Goal: Transaction & Acquisition: Download file/media

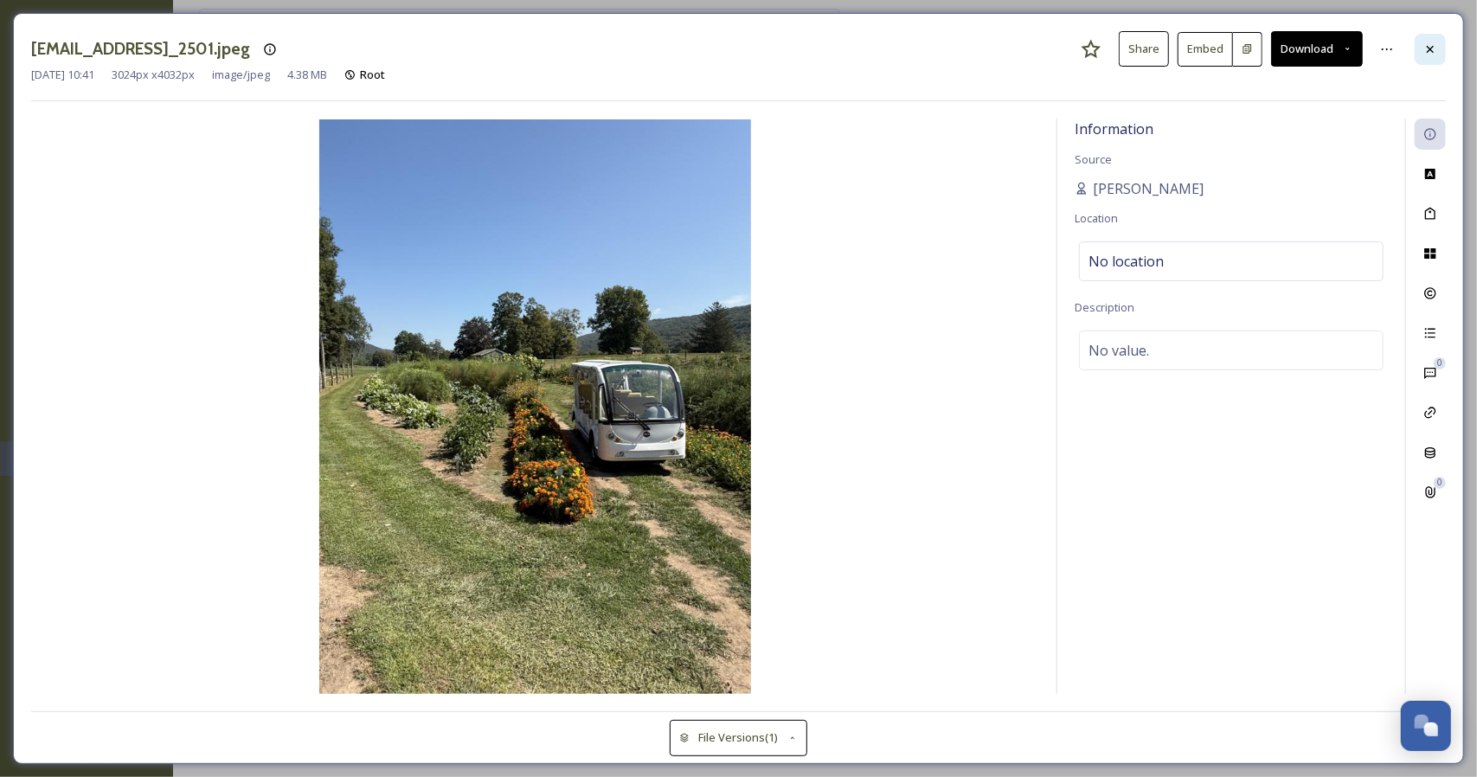
click at [1439, 48] on div at bounding box center [1430, 49] width 31 height 31
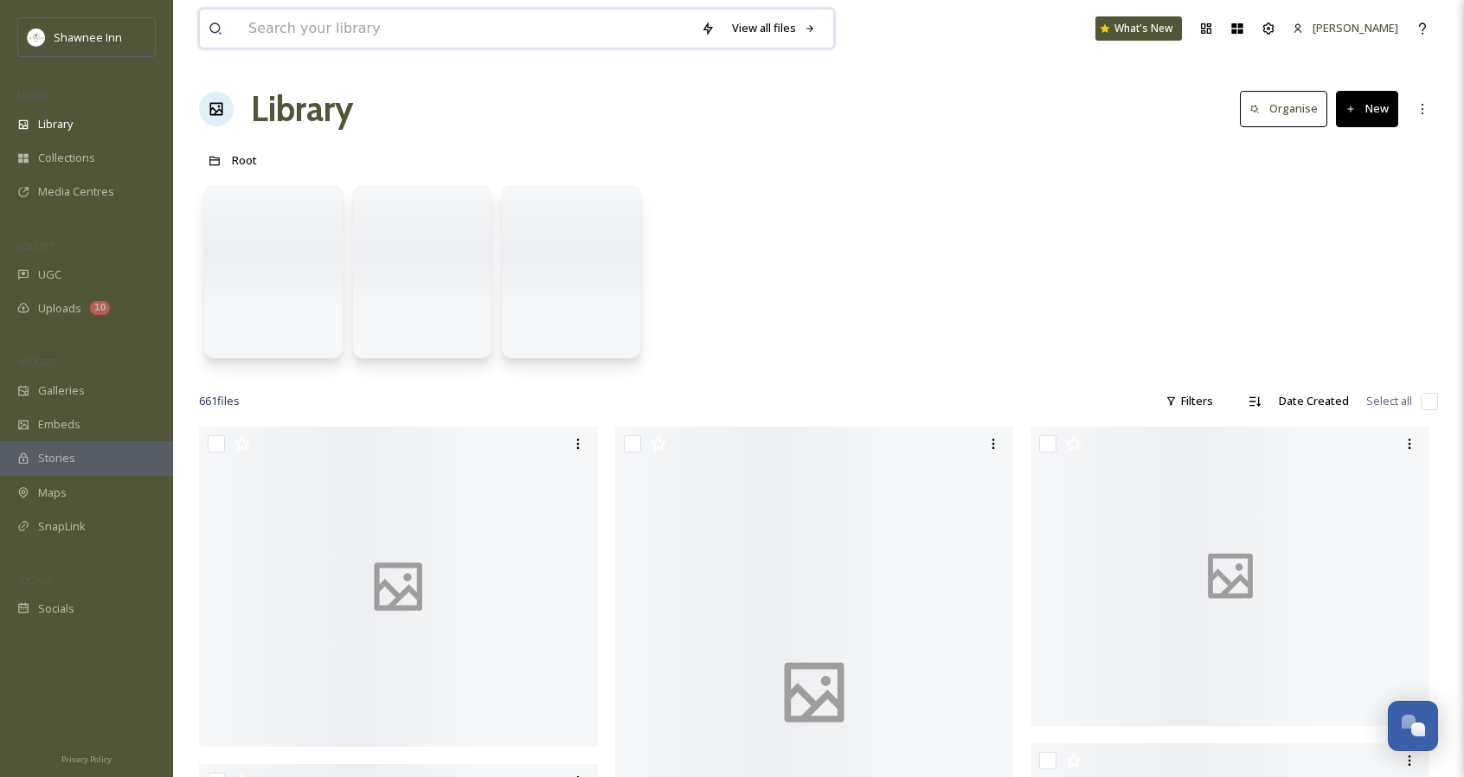
click at [402, 41] on input at bounding box center [466, 29] width 452 height 38
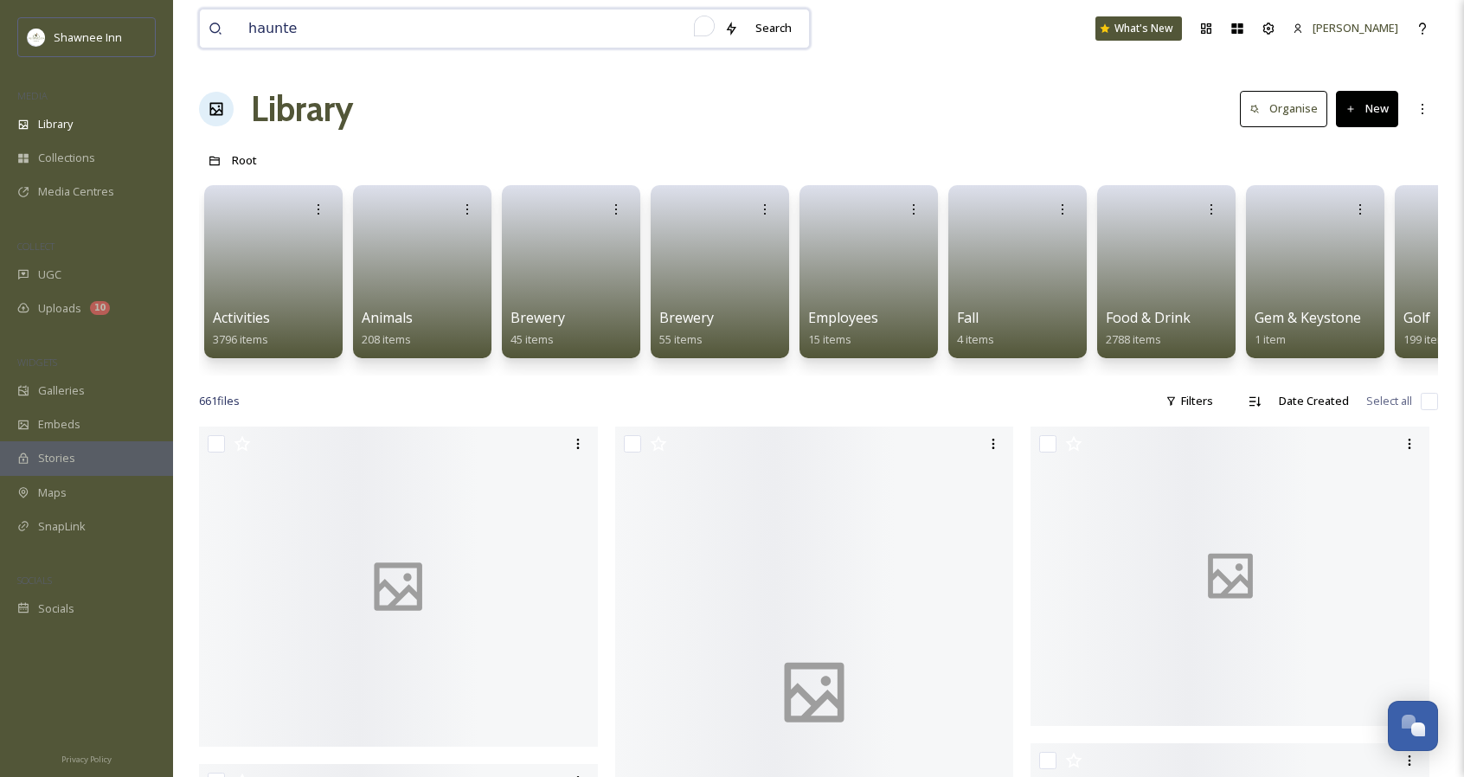
type input "haunted"
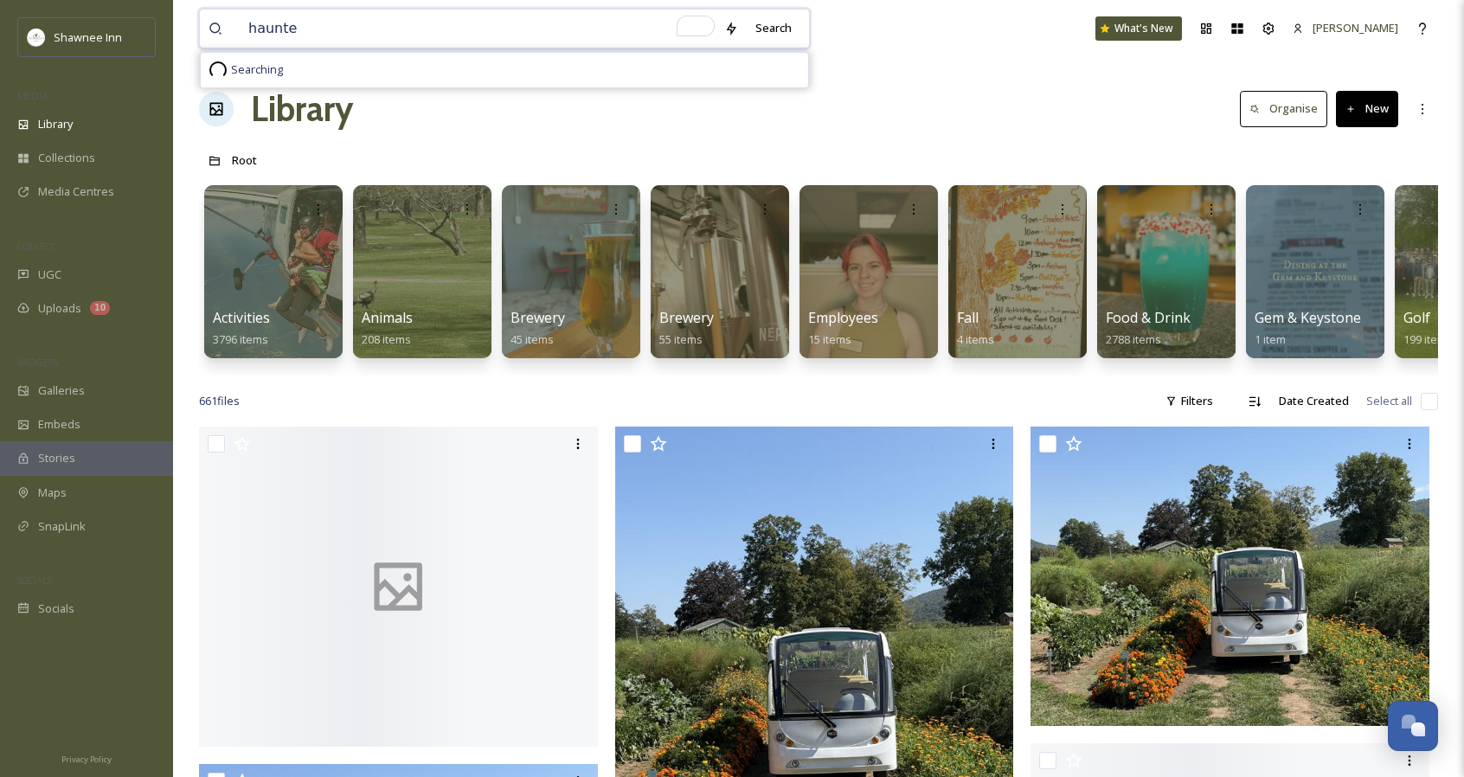
type input "haunted"
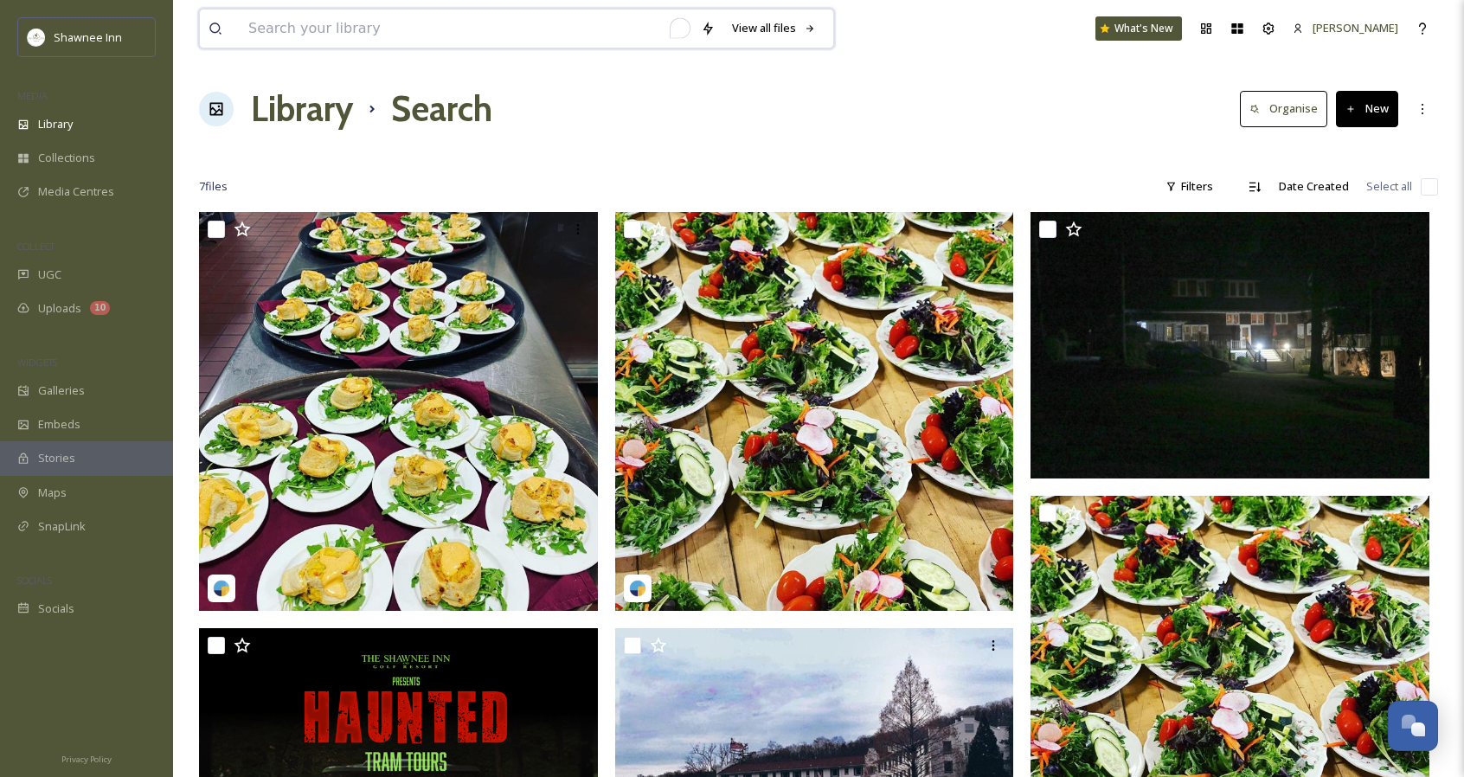
click at [280, 34] on input "To enrich screen reader interactions, please activate Accessibility in Grammarl…" at bounding box center [466, 29] width 452 height 38
type input "tram"
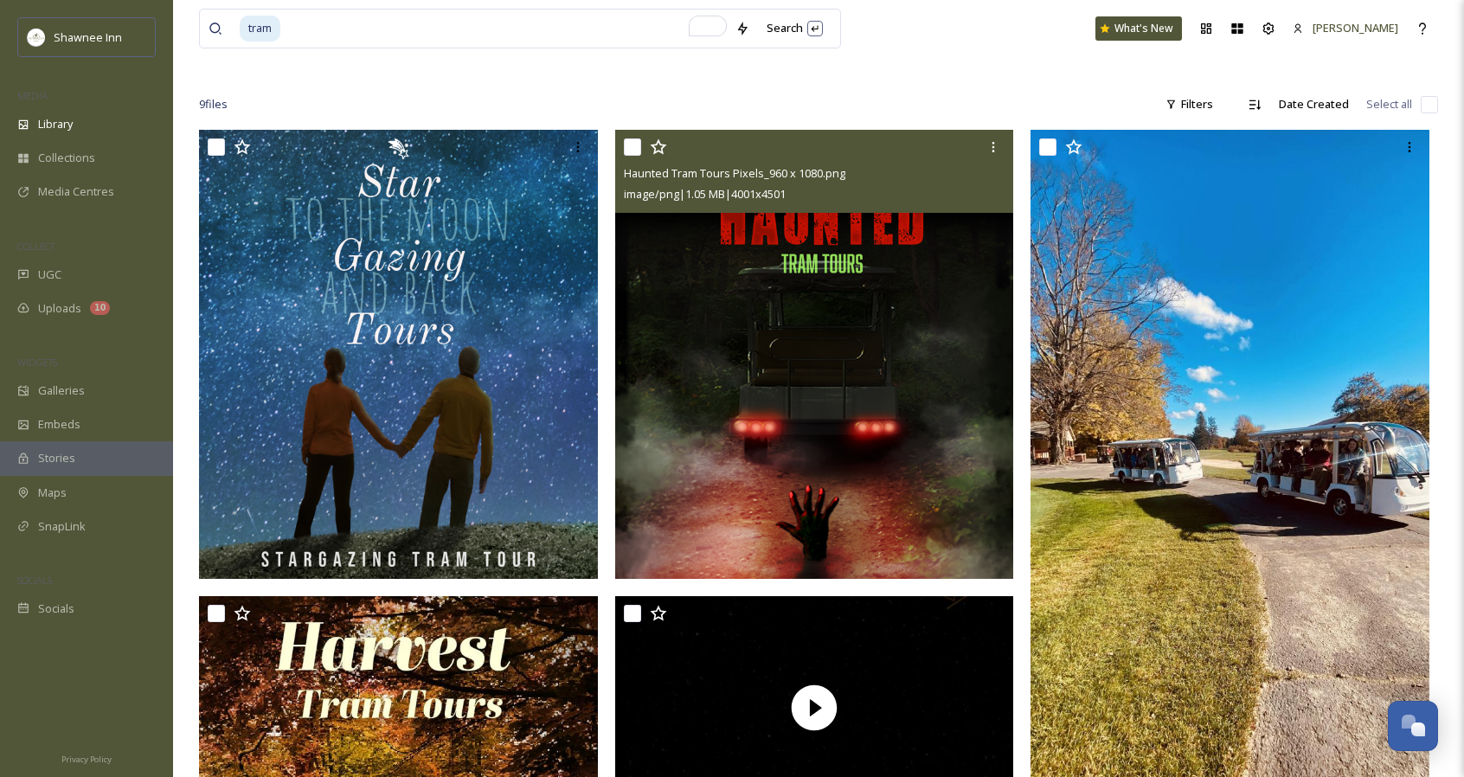
scroll to position [81, 0]
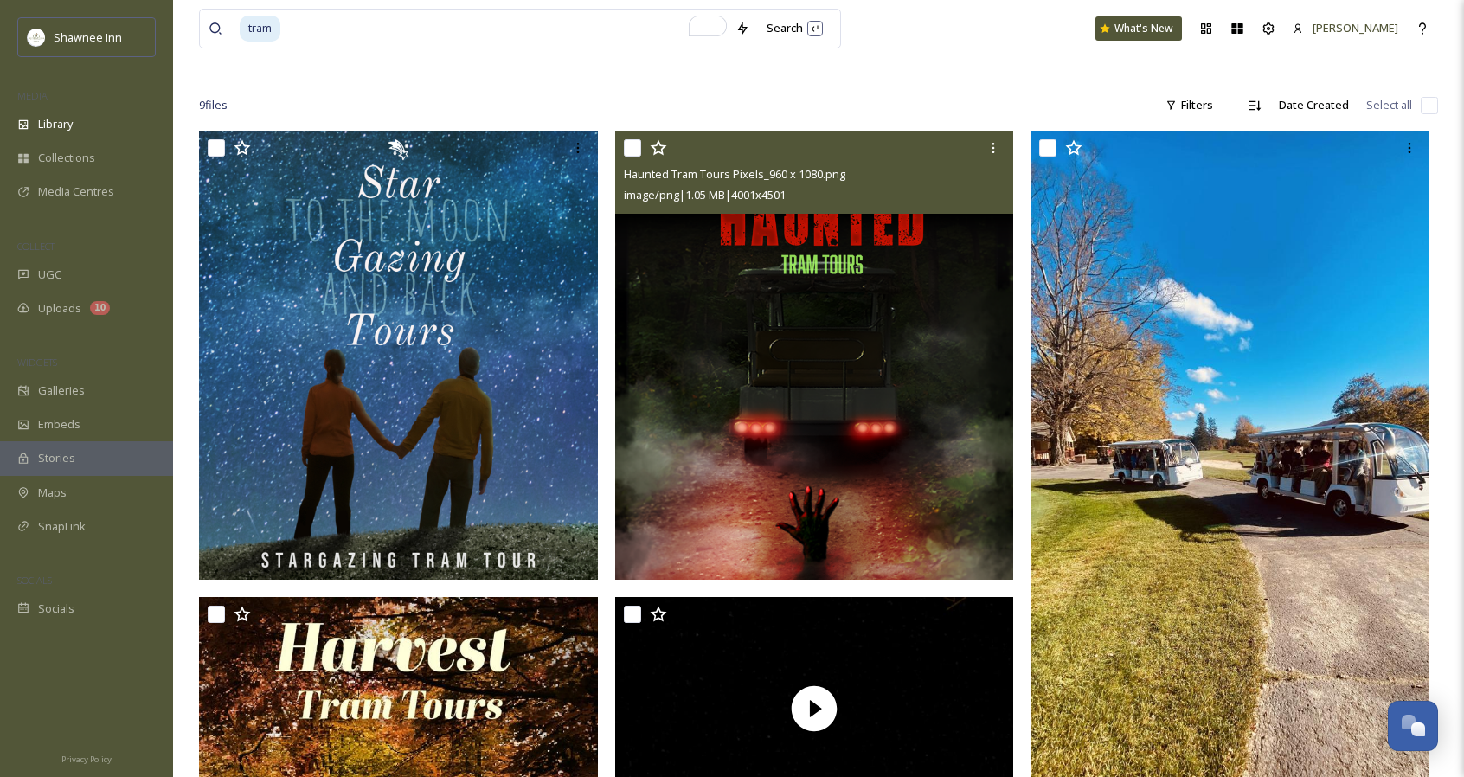
click at [876, 451] on img at bounding box center [814, 355] width 399 height 448
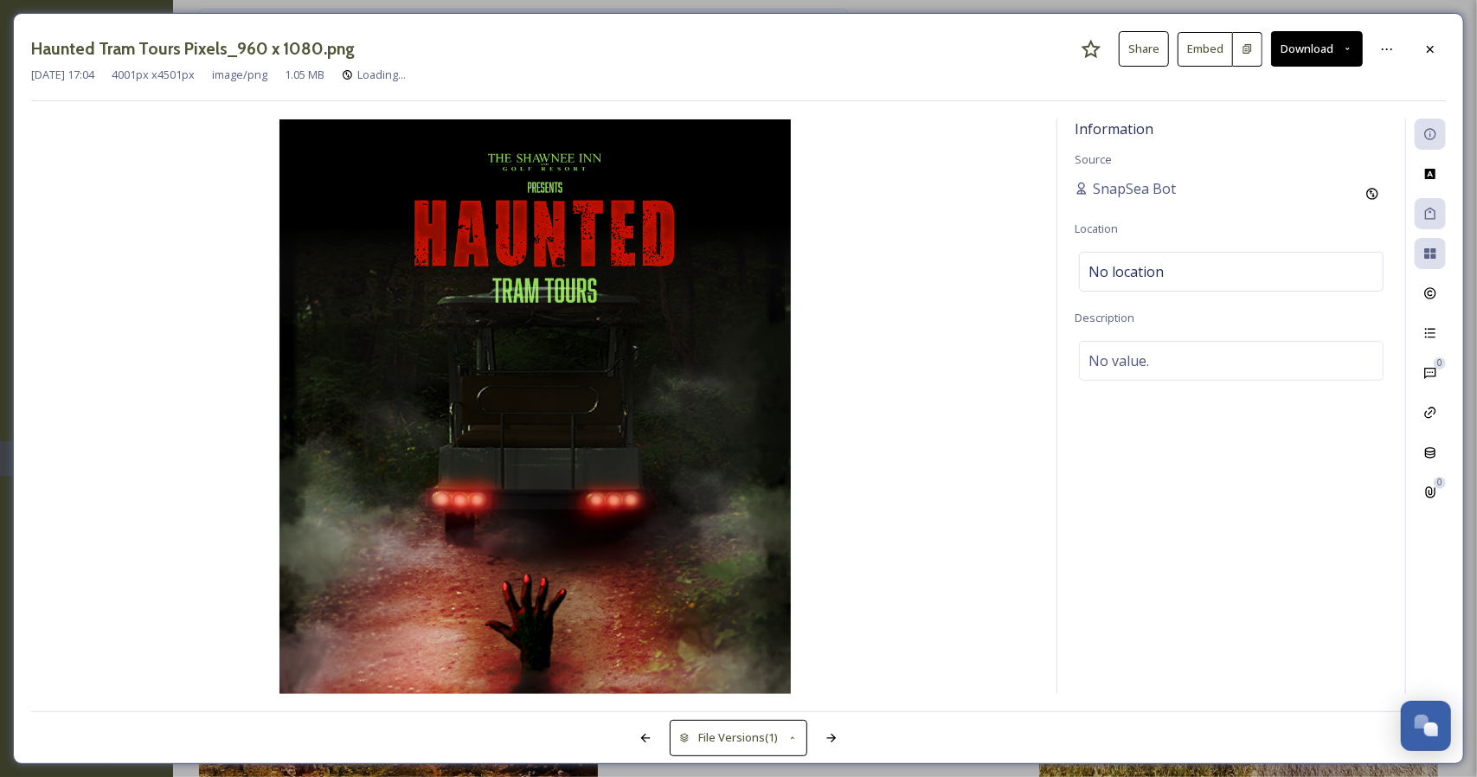
click at [1301, 54] on button "Download" at bounding box center [1317, 48] width 92 height 35
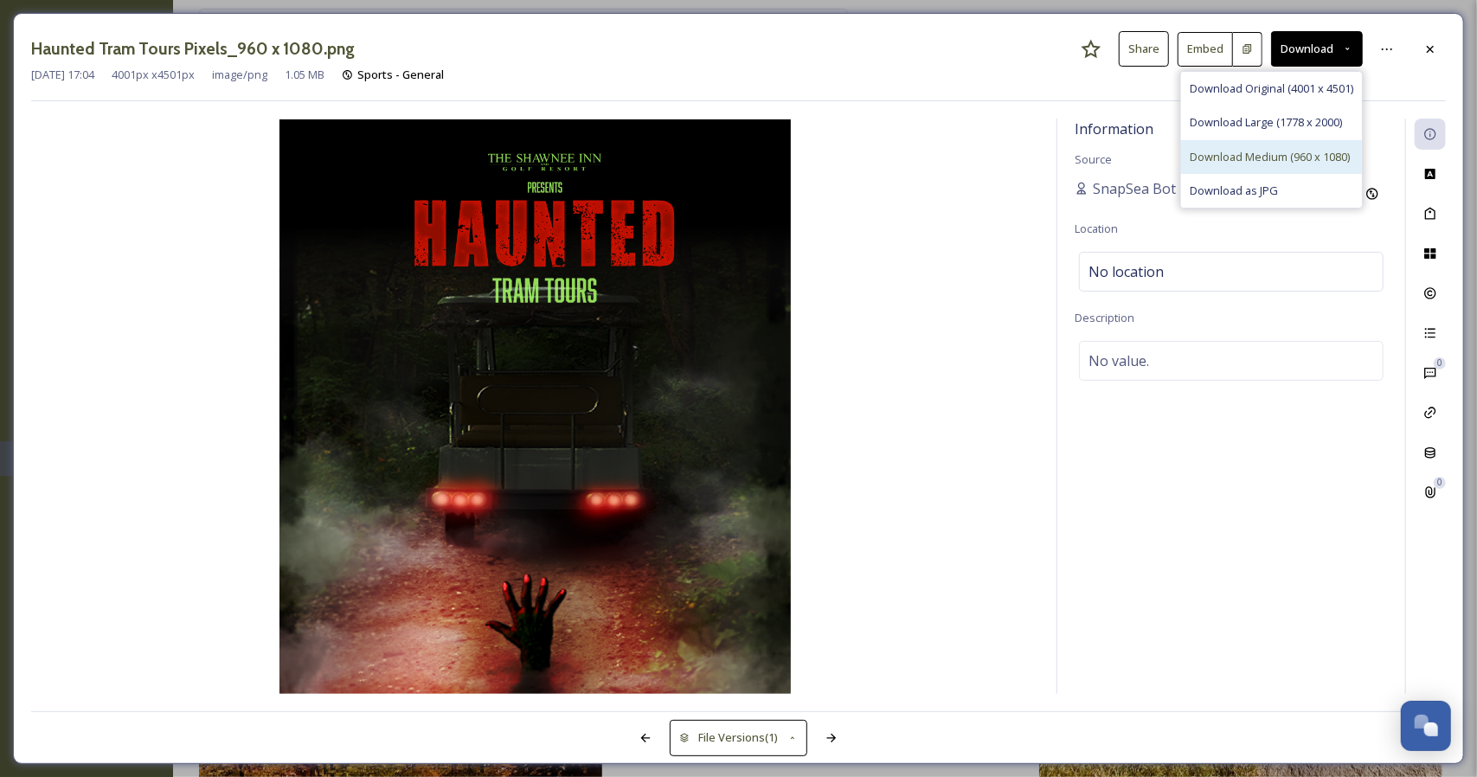
click at [1245, 167] on div "Download Medium (960 x 1080)" at bounding box center [1271, 157] width 181 height 34
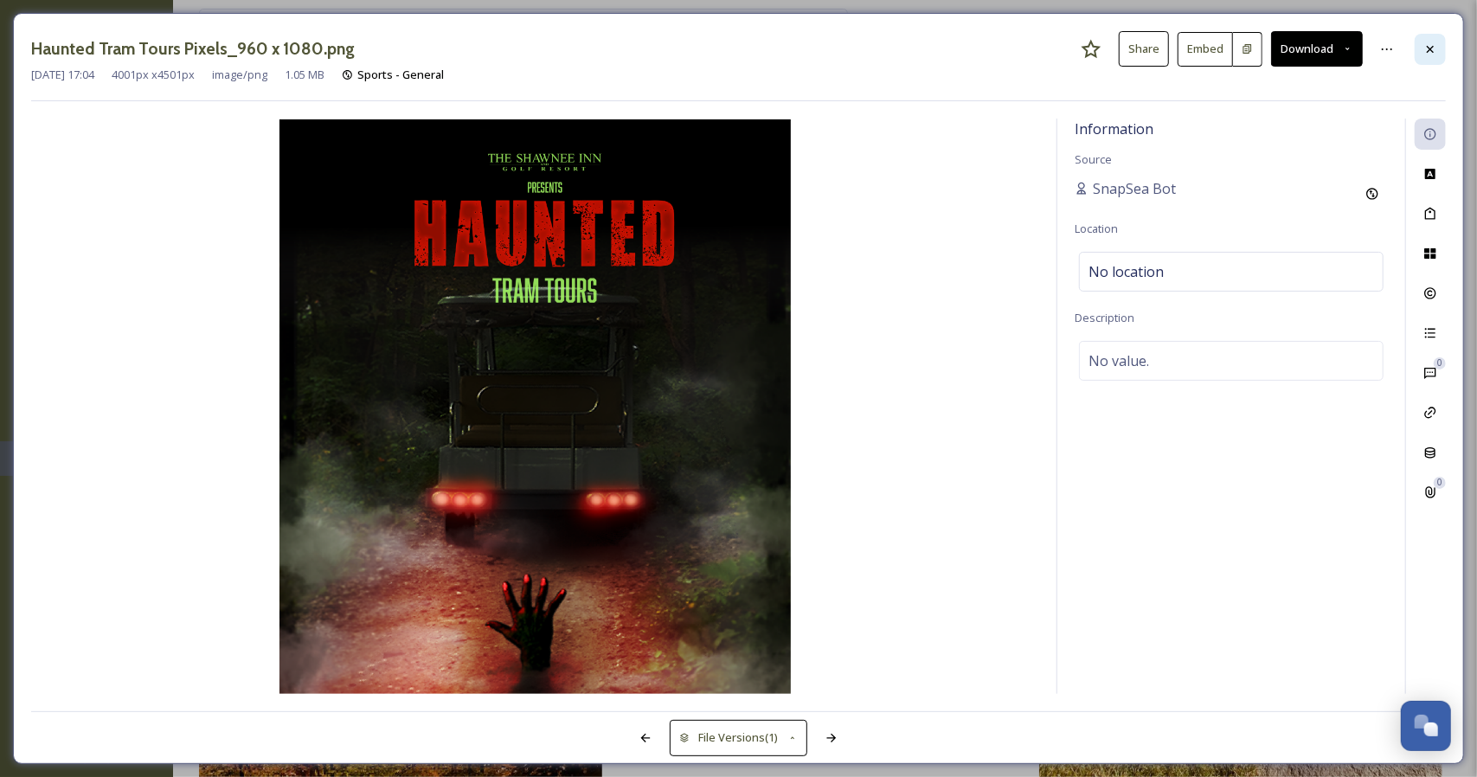
click at [1418, 42] on div at bounding box center [1430, 49] width 31 height 31
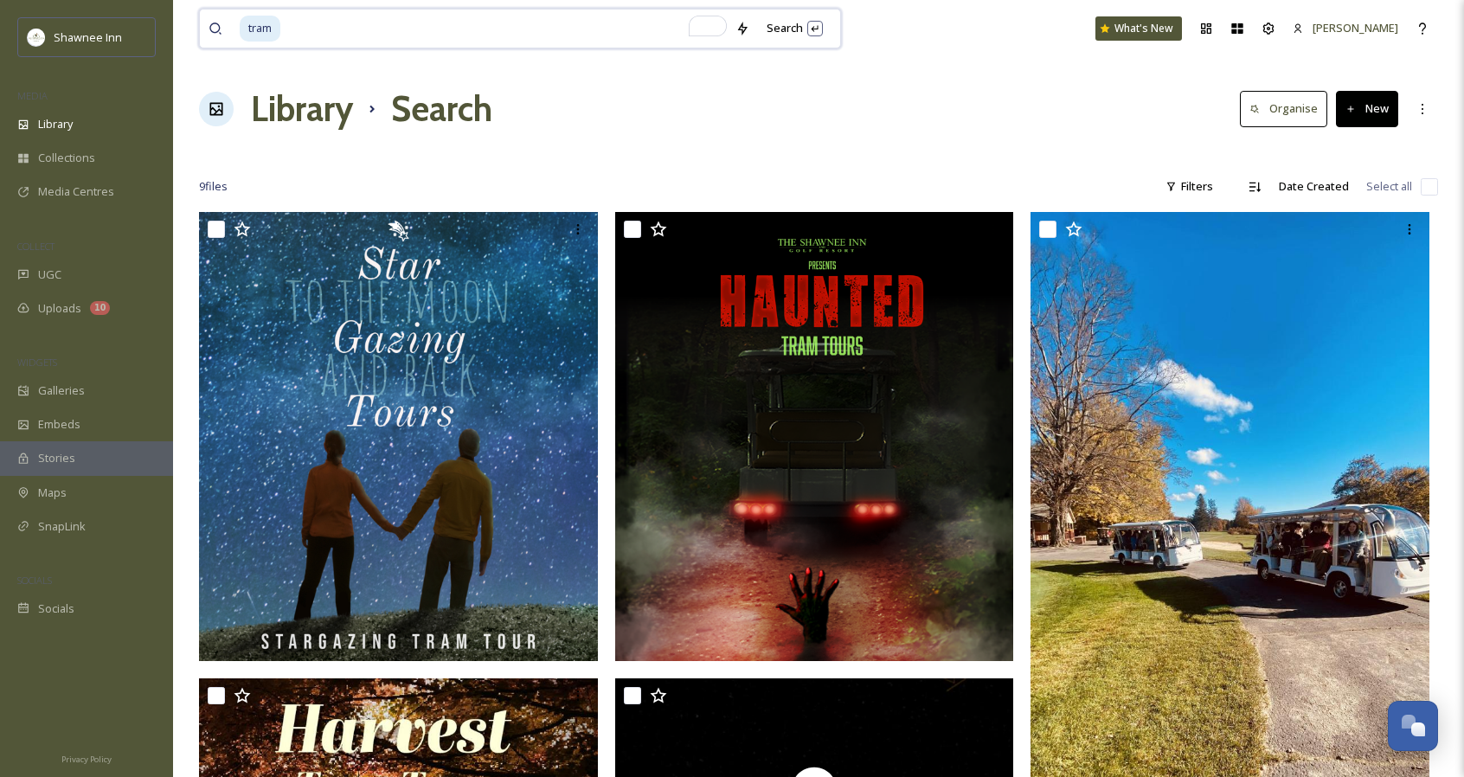
click at [473, 35] on input "To enrich screen reader interactions, please activate Accessibility in Grammarl…" at bounding box center [504, 29] width 445 height 38
click at [473, 35] on input "tra" at bounding box center [478, 29] width 476 height 38
type input "t"
type input "fort"
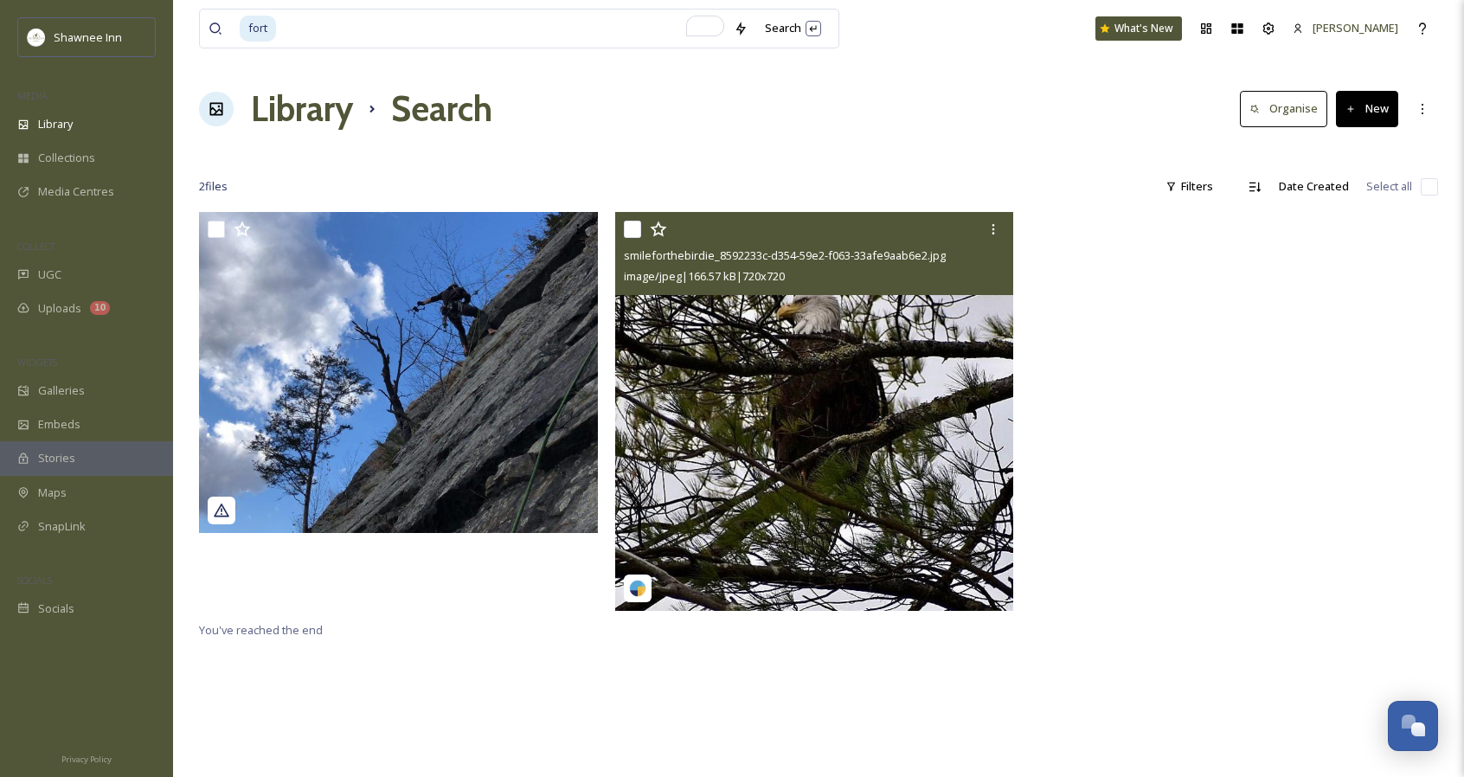
click at [832, 444] on img at bounding box center [814, 411] width 399 height 399
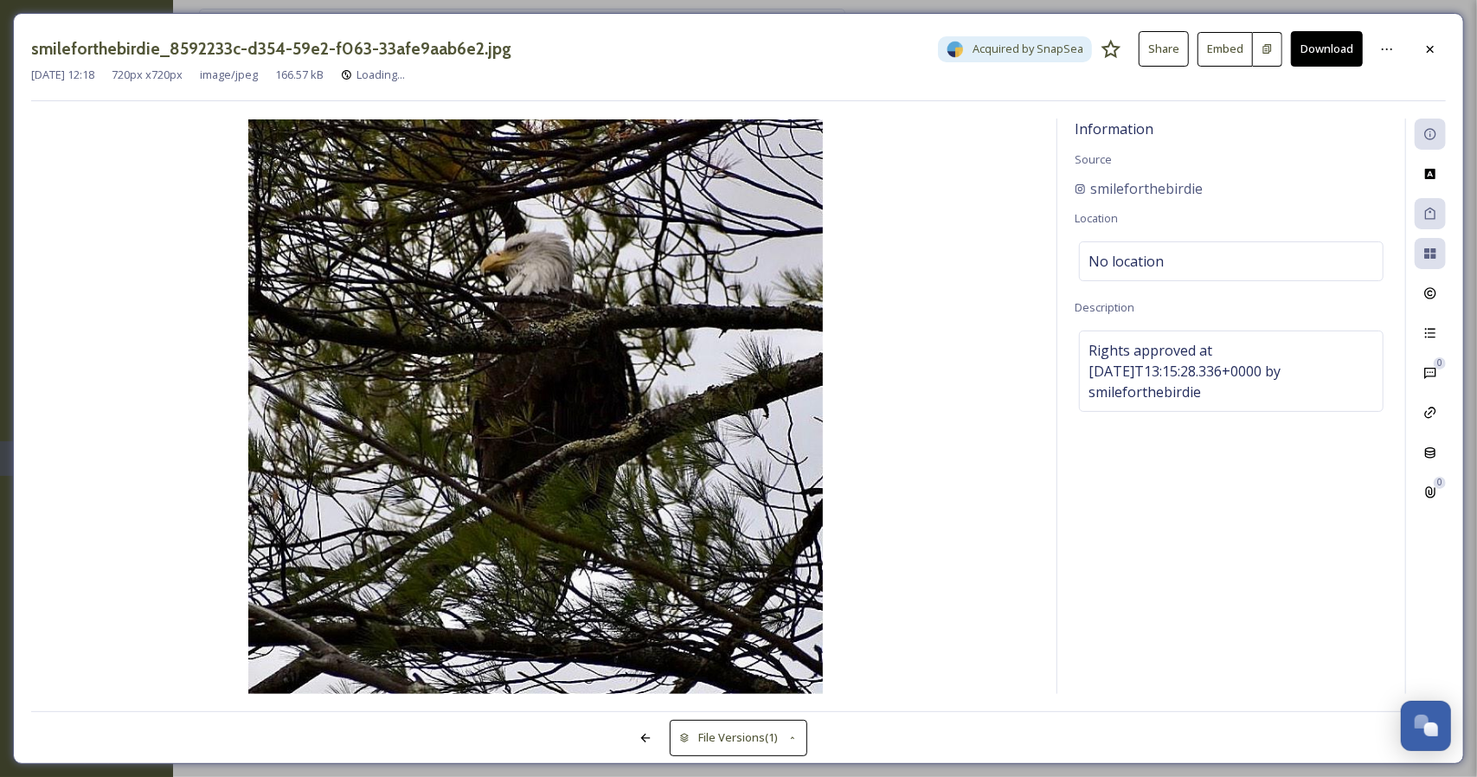
click at [1412, 58] on div "smileforthebirdie_8592233c-d354-59e2-f063-33afe9aab6e2.jpg Acquired by SnapSea …" at bounding box center [738, 48] width 1415 height 35
click at [1423, 56] on div at bounding box center [1430, 49] width 31 height 31
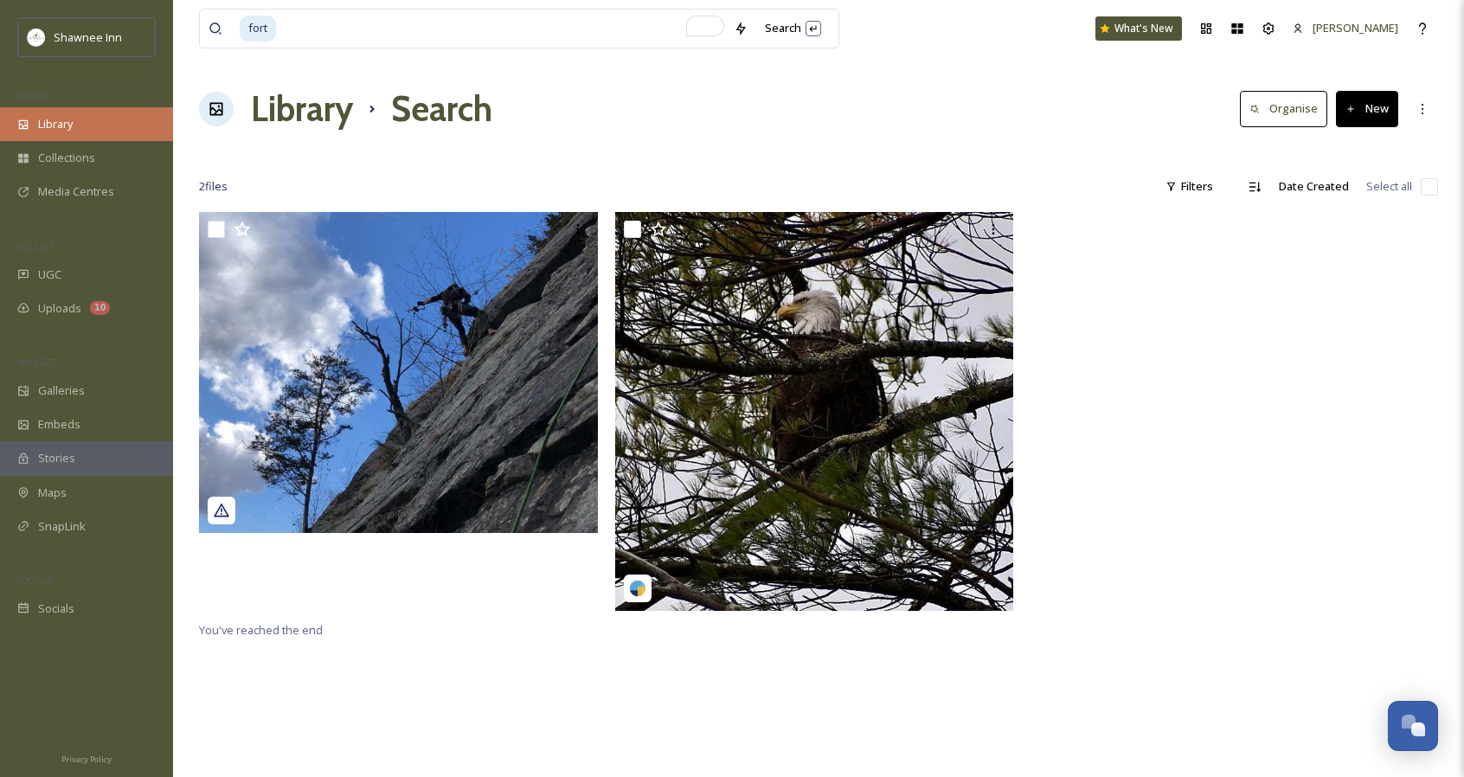
click at [81, 131] on div "Library" at bounding box center [86, 124] width 173 height 34
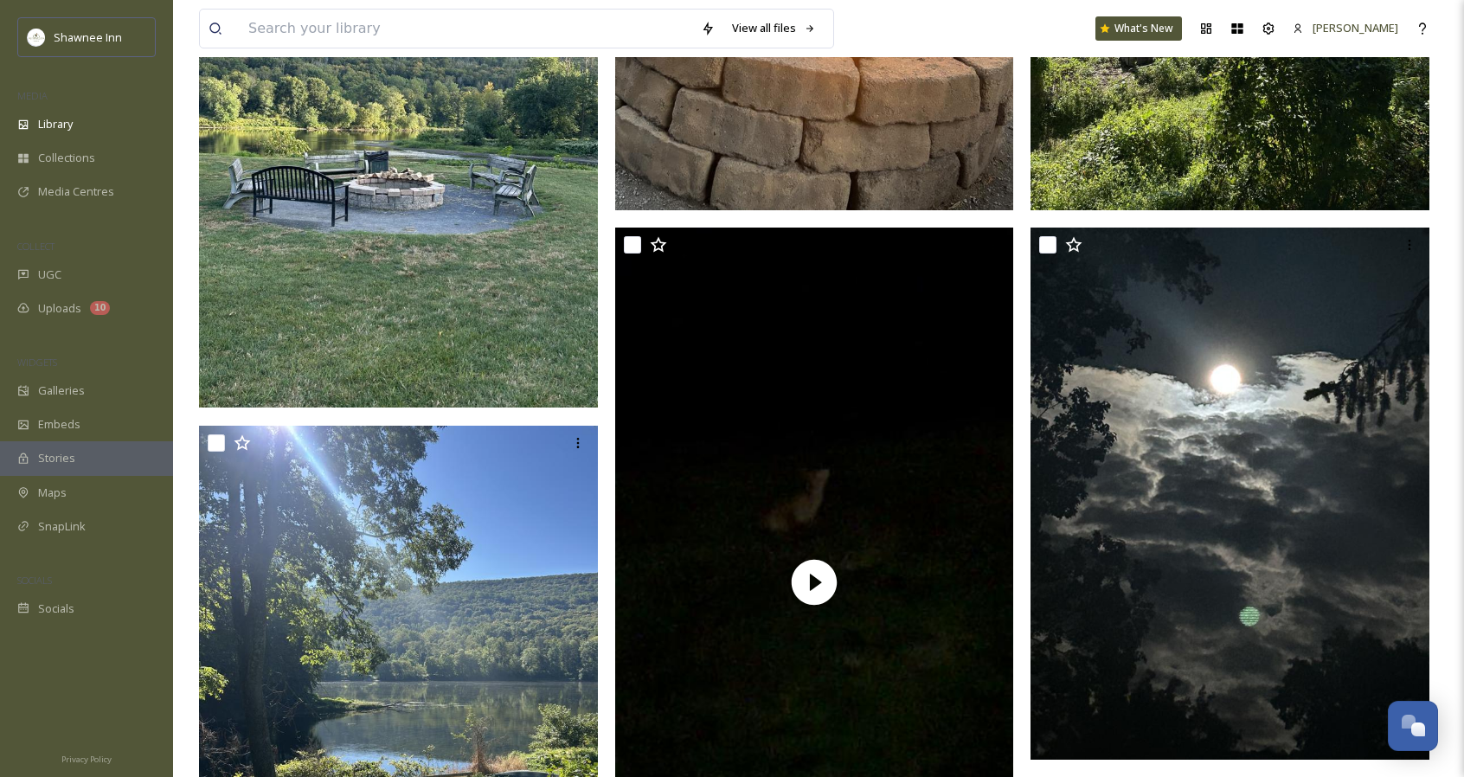
scroll to position [3571, 0]
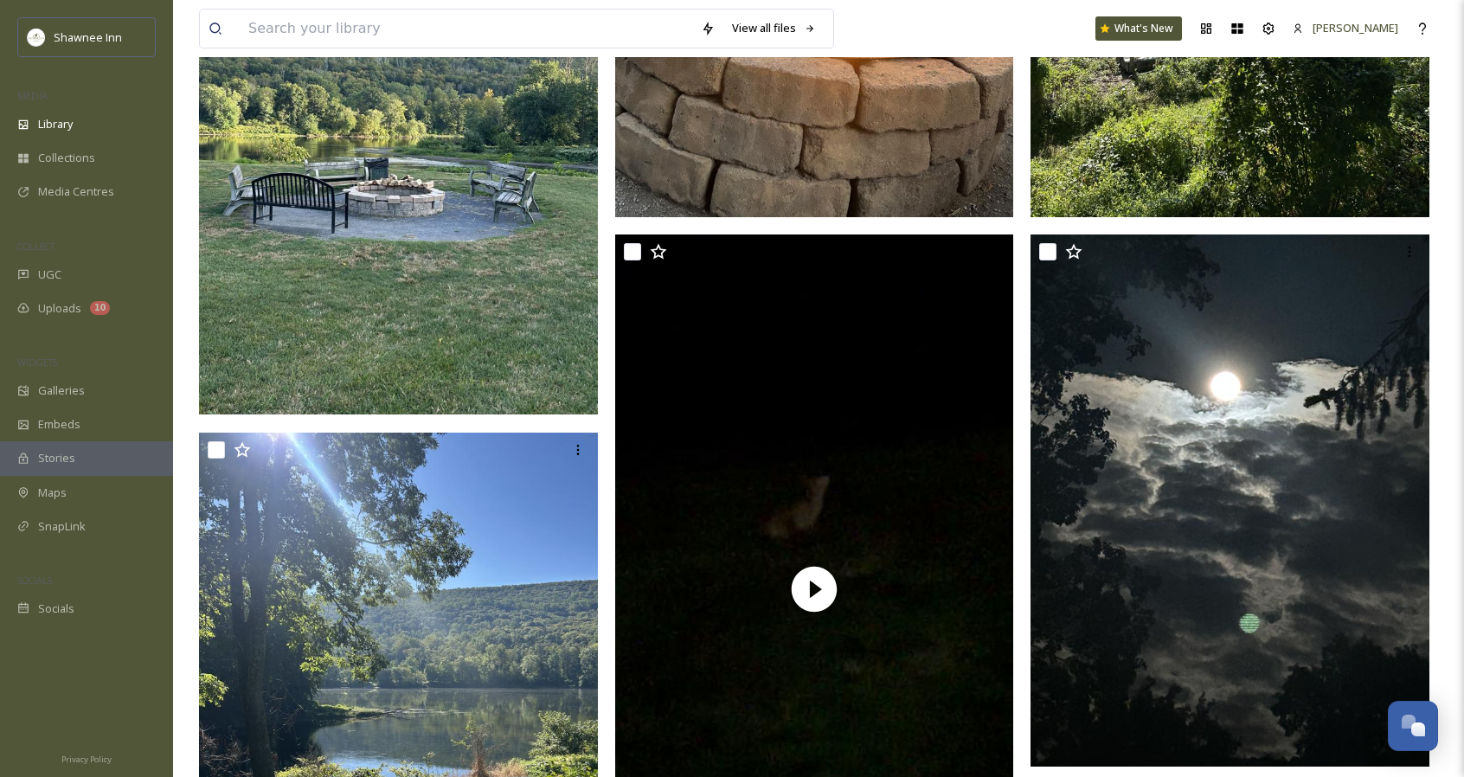
click at [513, 198] on img at bounding box center [398, 148] width 399 height 531
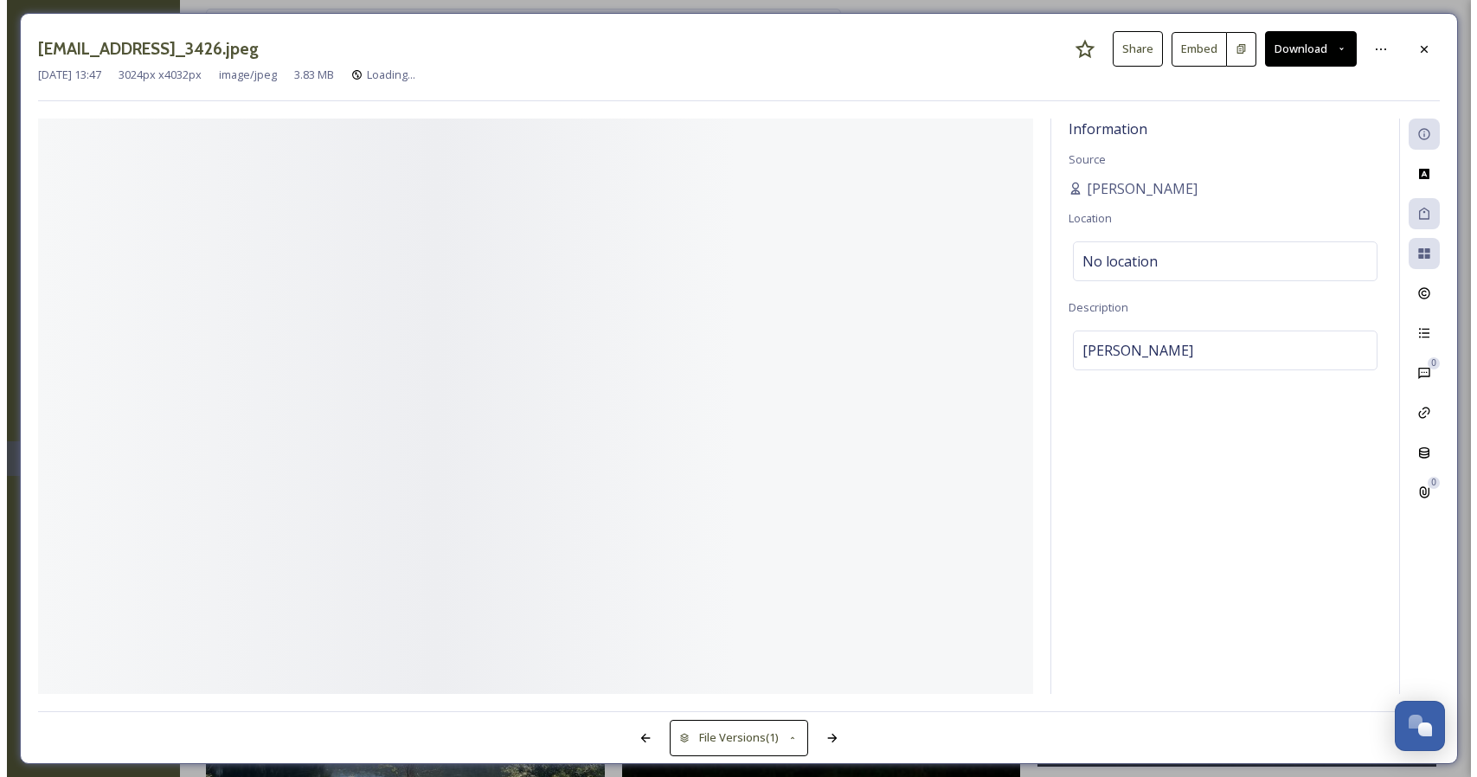
scroll to position [3021, 0]
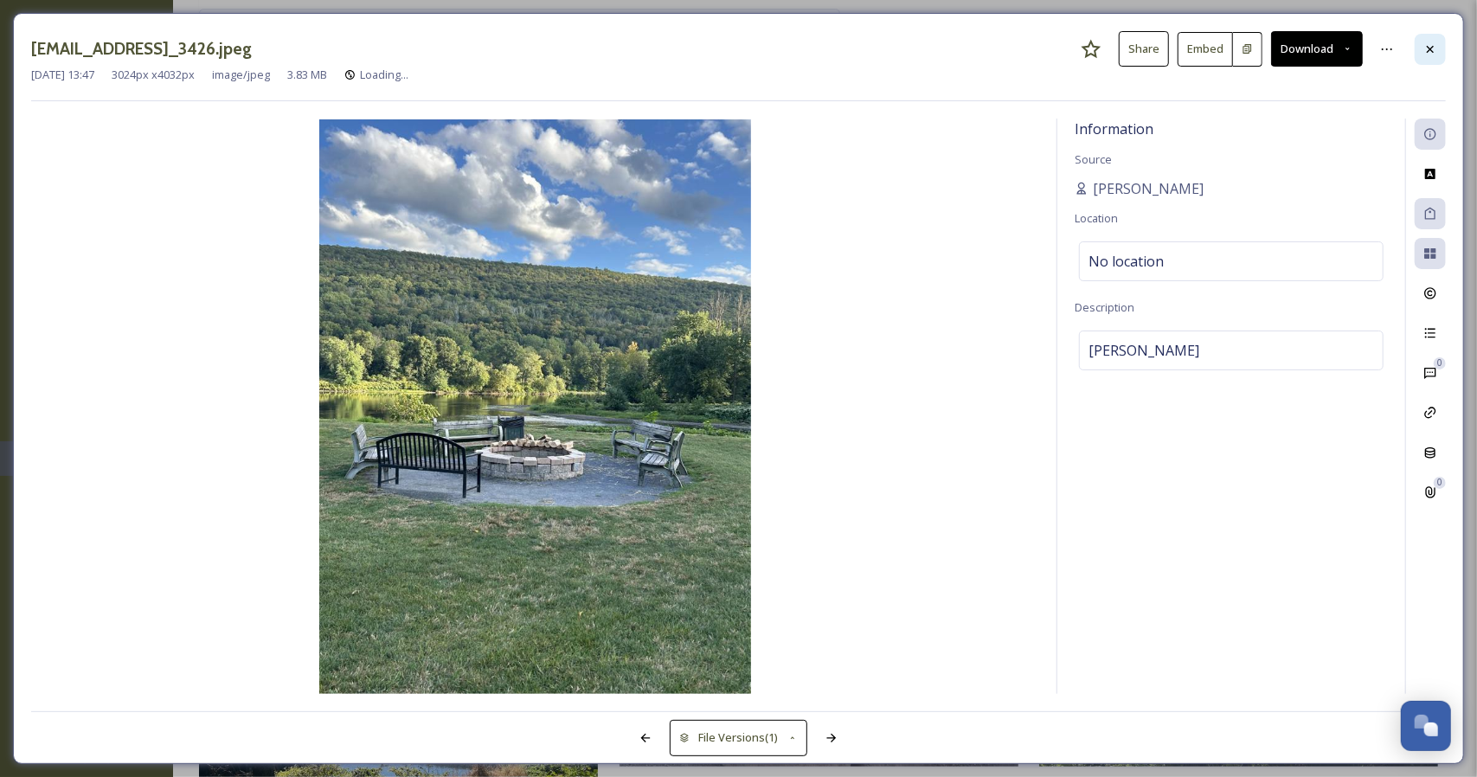
click at [1434, 36] on div at bounding box center [1430, 49] width 31 height 31
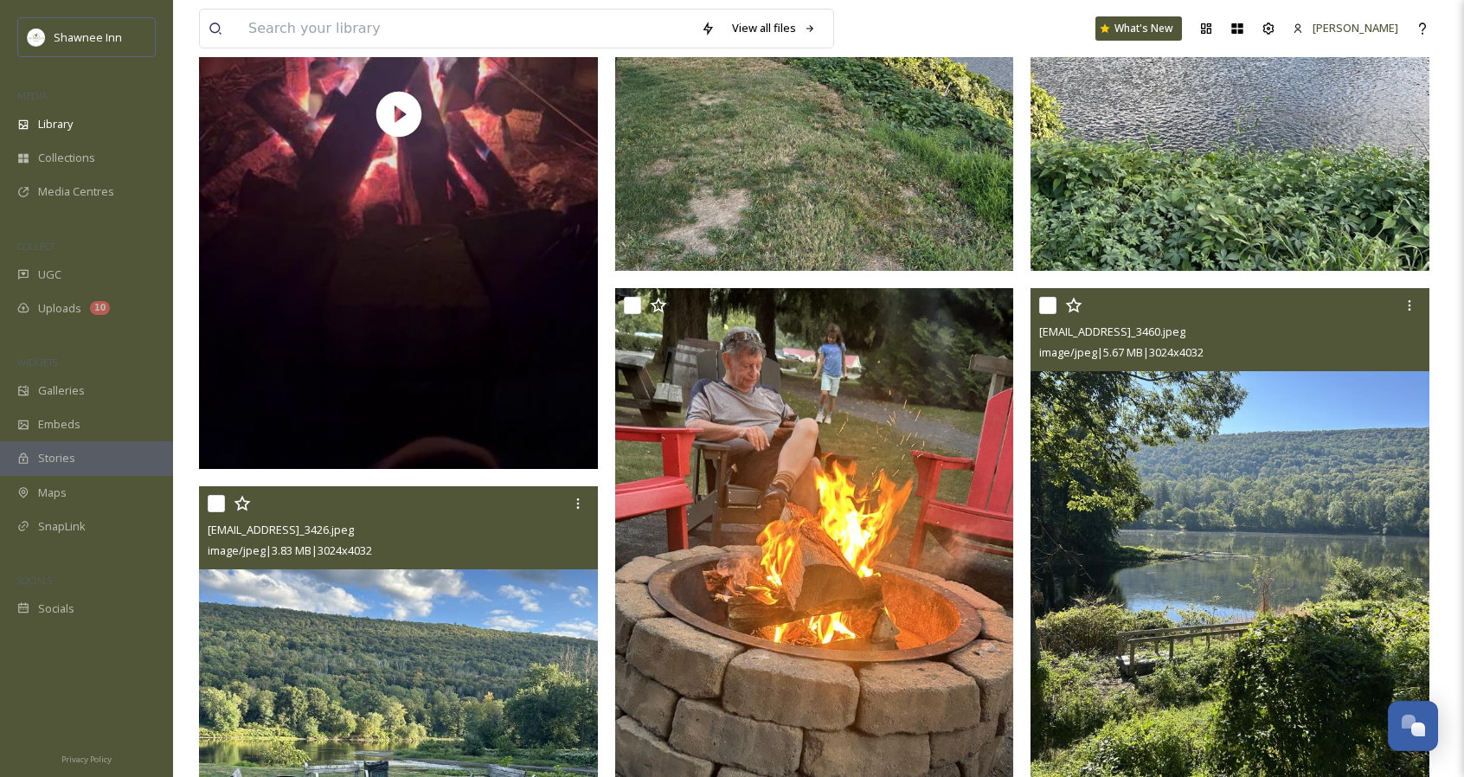
scroll to position [2967, 0]
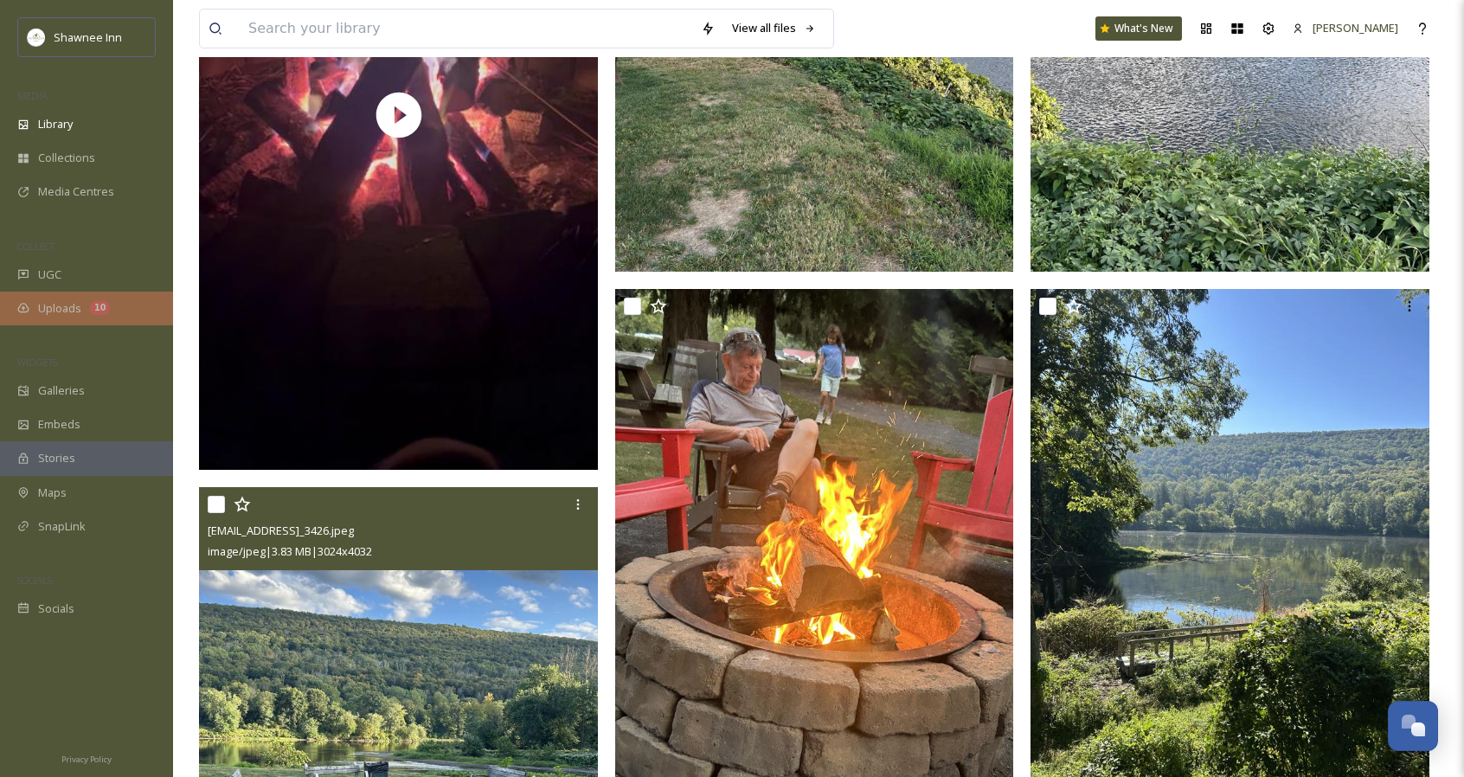
click at [88, 307] on div "Uploads 10" at bounding box center [86, 309] width 173 height 34
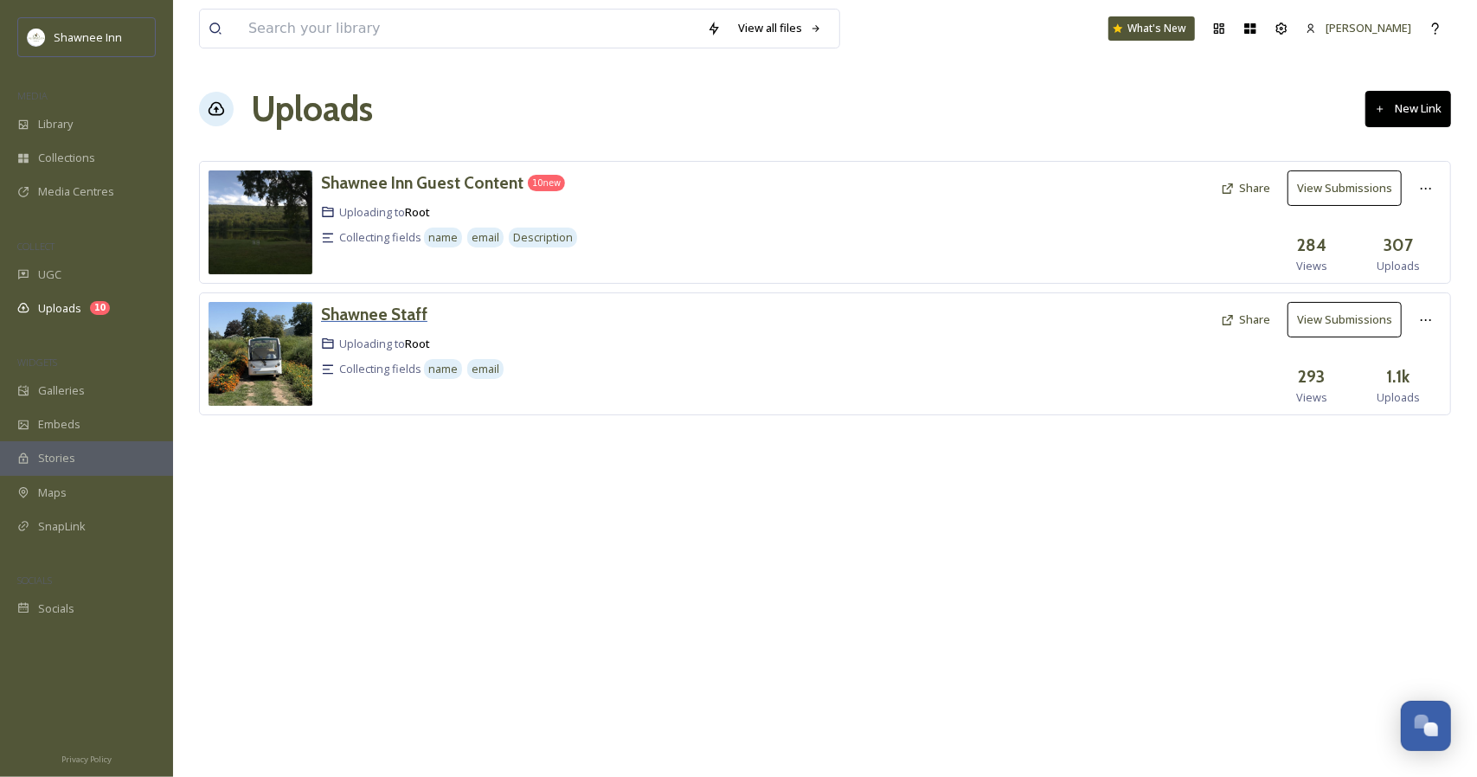
click at [362, 313] on h3 "Shawnee Staff" at bounding box center [374, 314] width 106 height 21
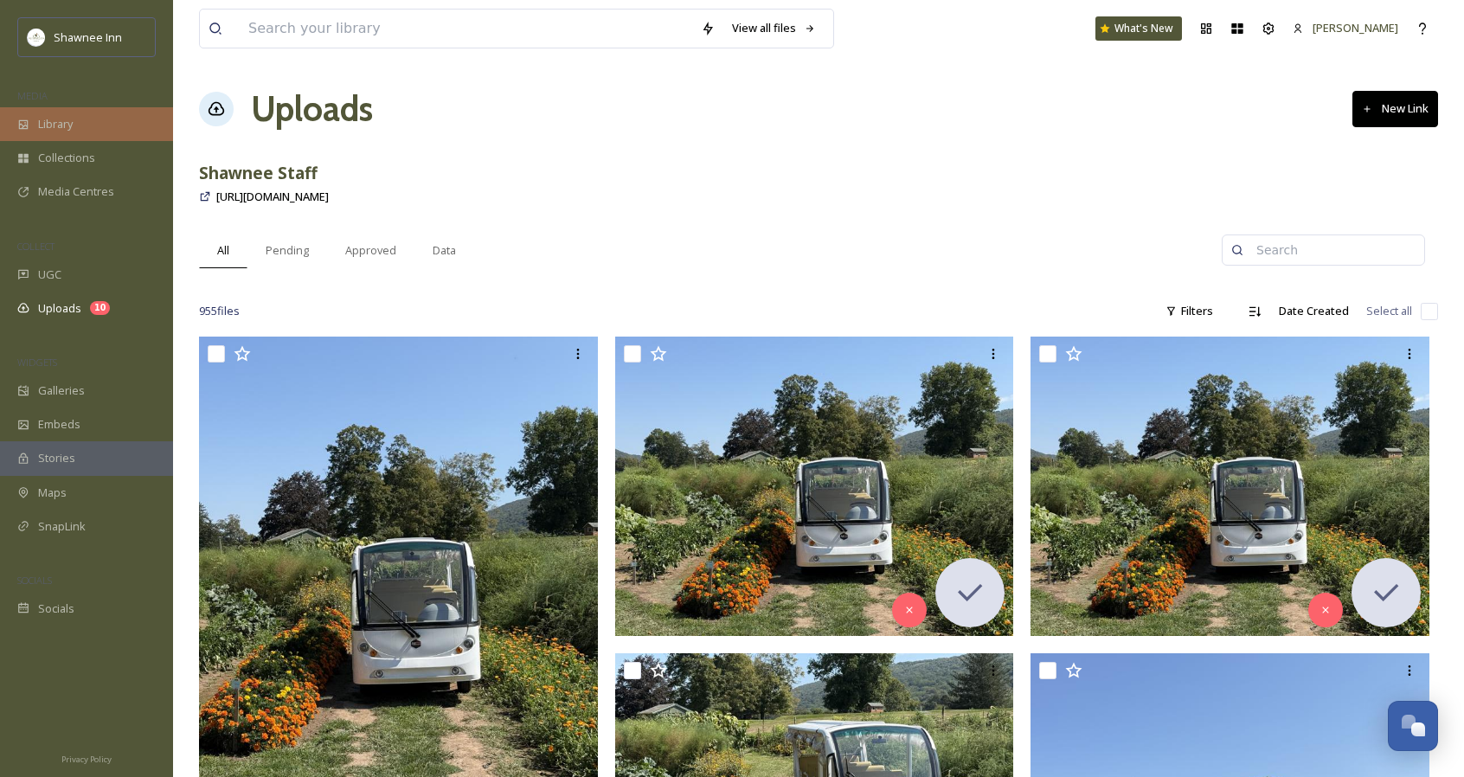
click at [112, 136] on div "Library" at bounding box center [86, 124] width 173 height 34
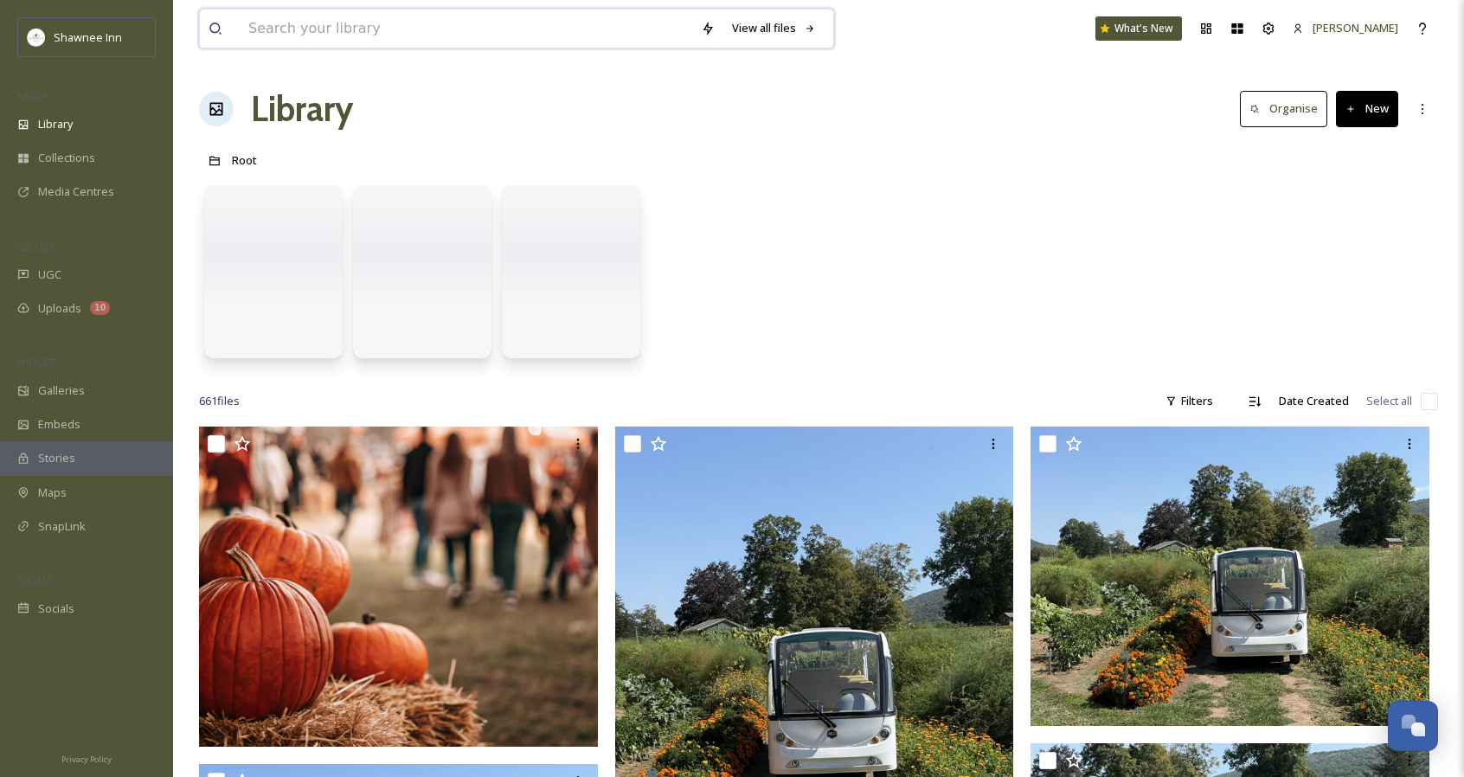
click at [318, 33] on input at bounding box center [466, 29] width 452 height 38
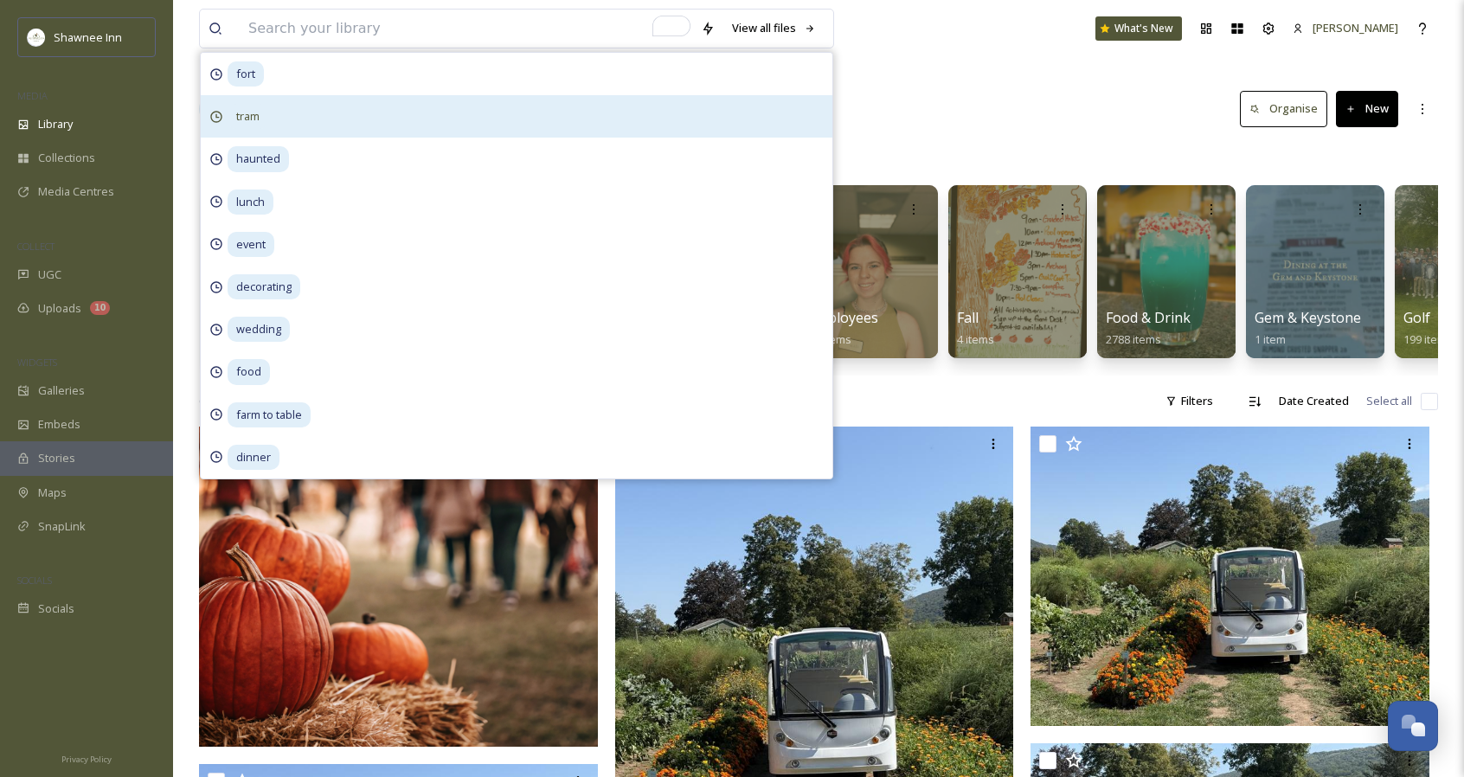
click at [287, 115] on div "tram" at bounding box center [517, 116] width 632 height 42
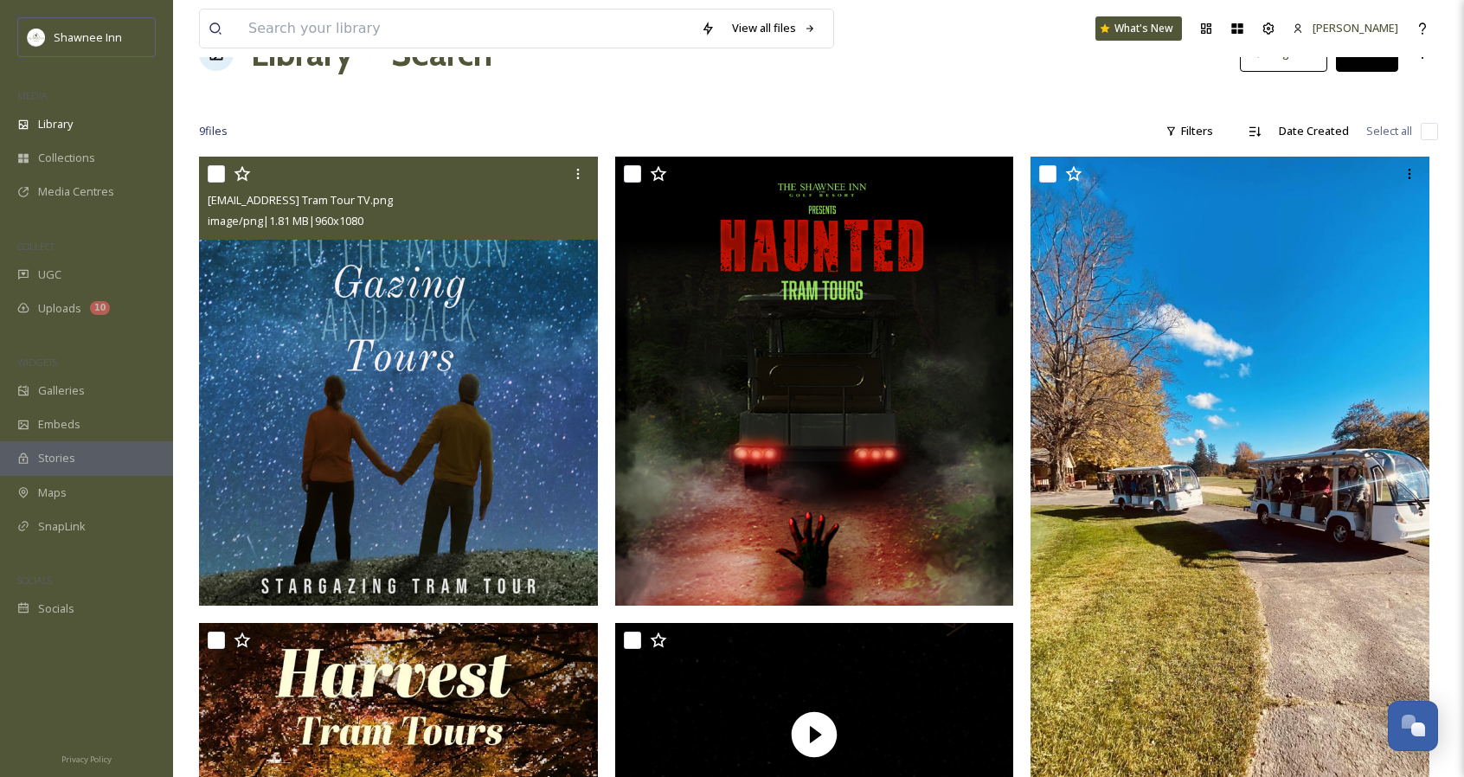
scroll to position [50, 0]
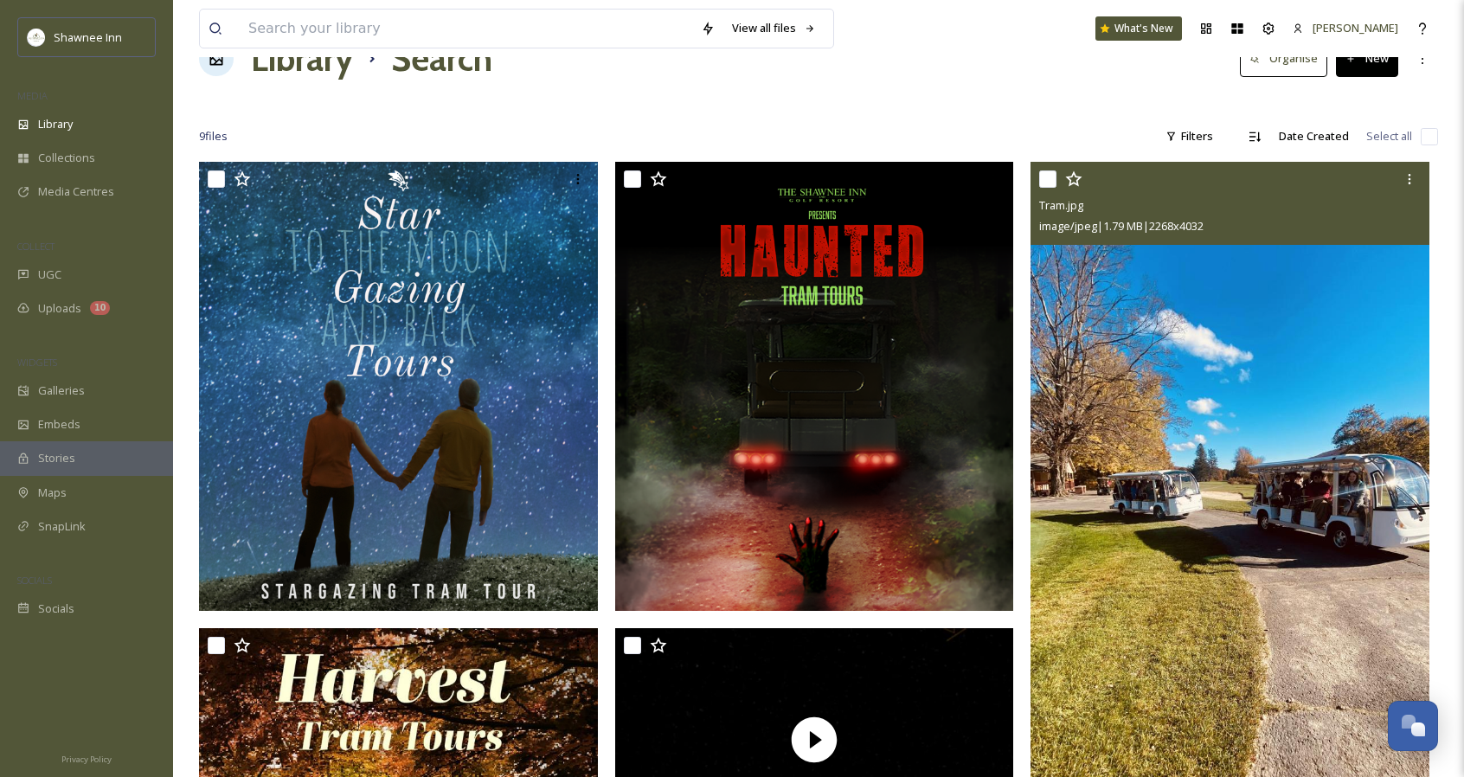
click at [1199, 363] on img at bounding box center [1229, 516] width 399 height 709
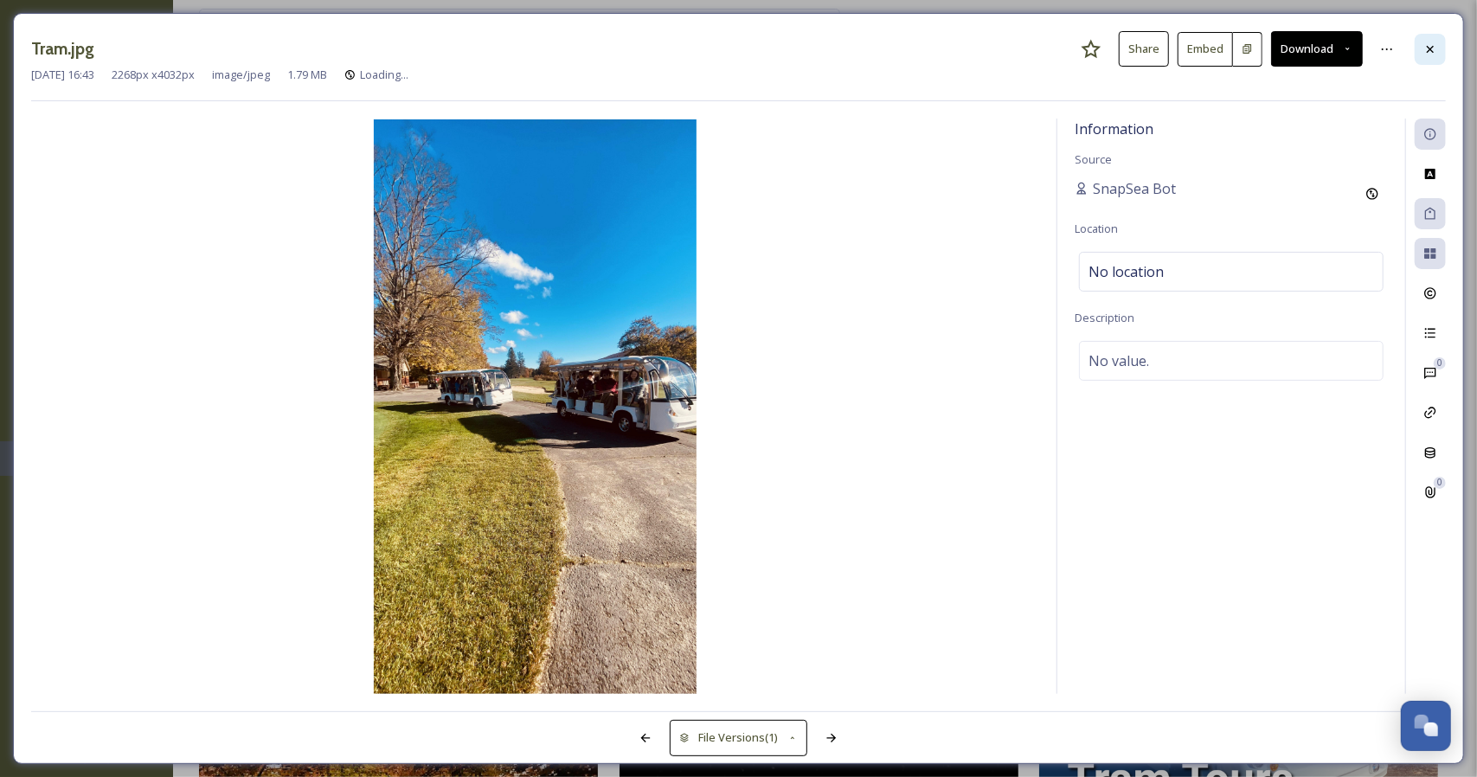
click at [1433, 40] on div at bounding box center [1430, 49] width 31 height 31
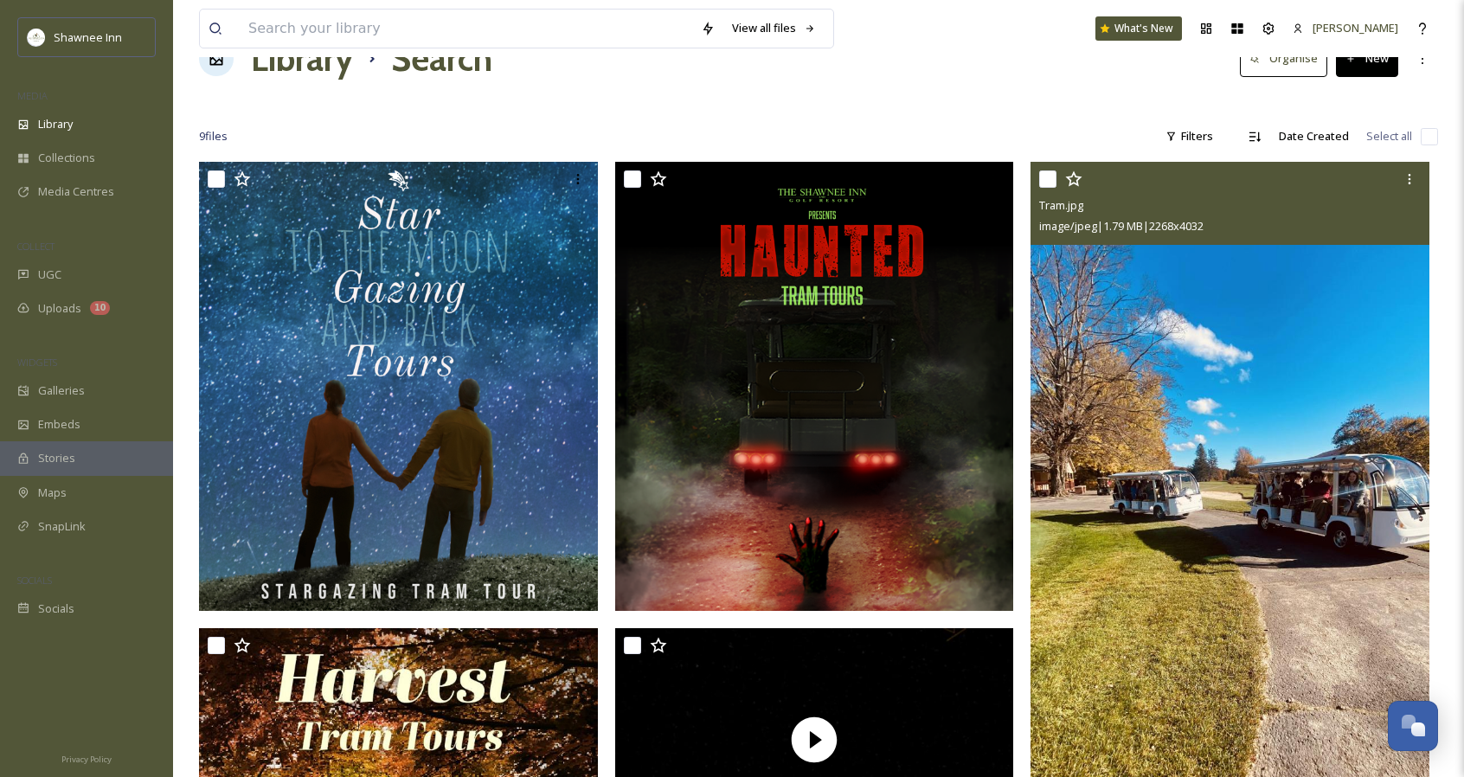
click at [628, 9] on div "View all files" at bounding box center [516, 29] width 635 height 40
click at [619, 25] on input "To enrich screen reader interactions, please activate Accessibility in Grammarl…" at bounding box center [466, 29] width 452 height 38
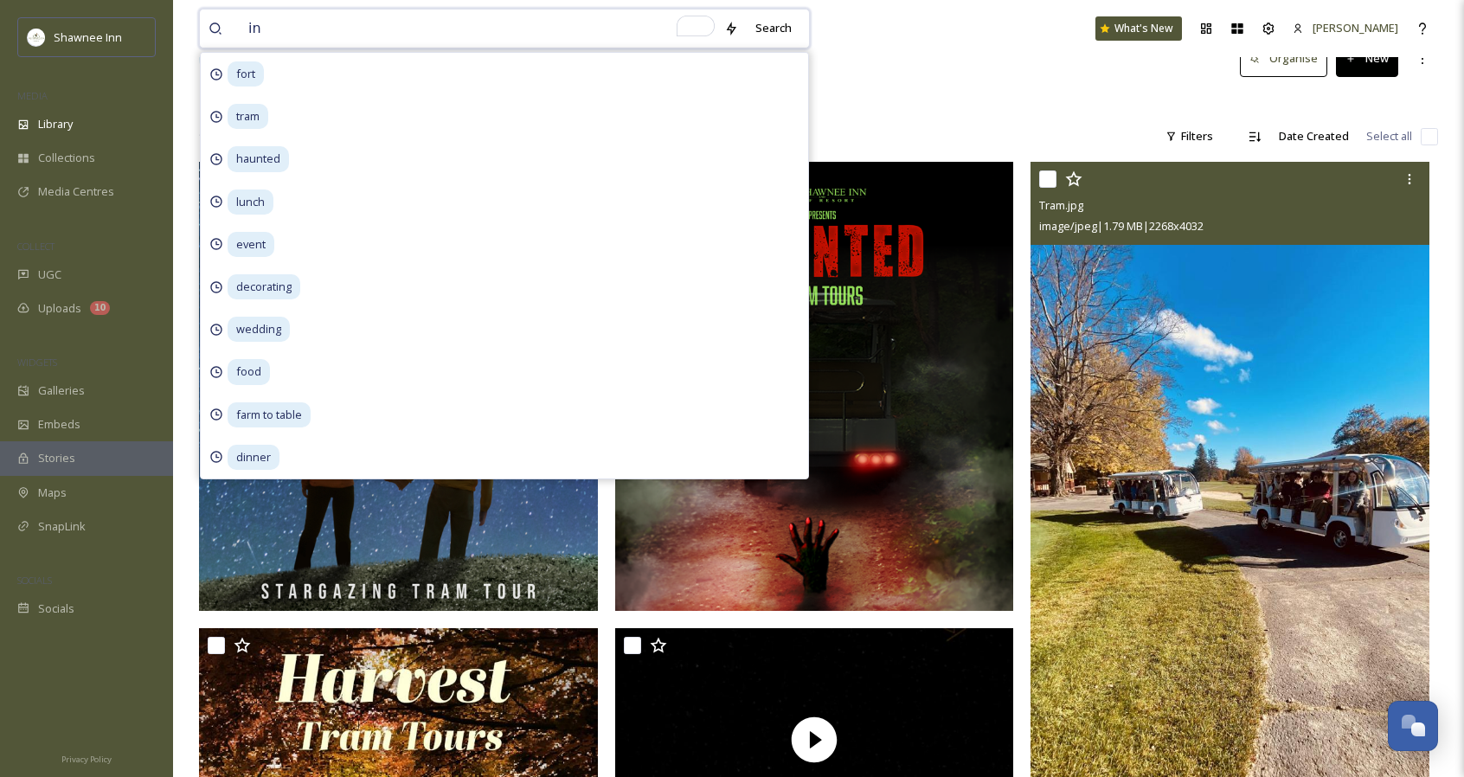
type input "inn"
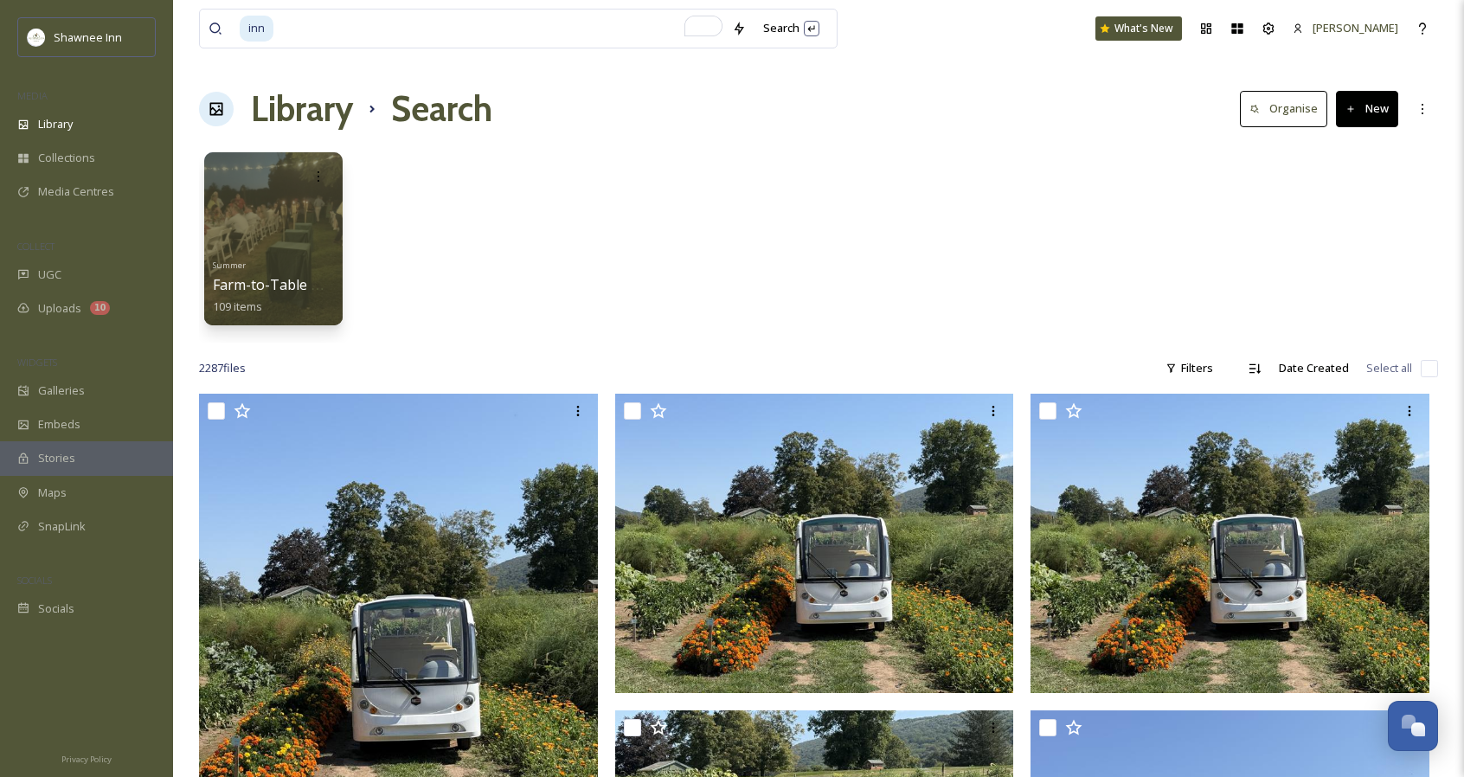
click at [1087, 371] on div "2287 file s Filters Date Created Select all" at bounding box center [818, 368] width 1239 height 34
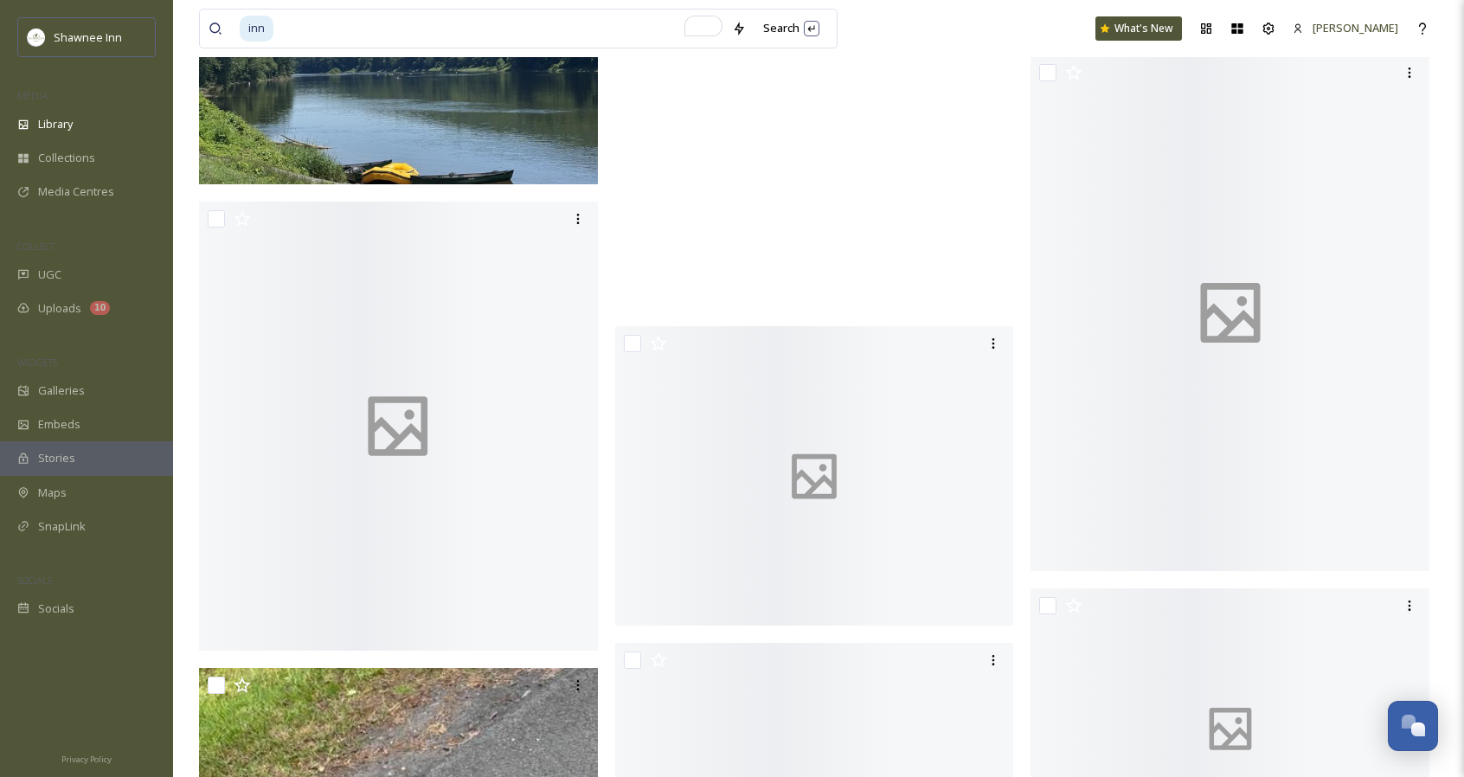
scroll to position [14949, 0]
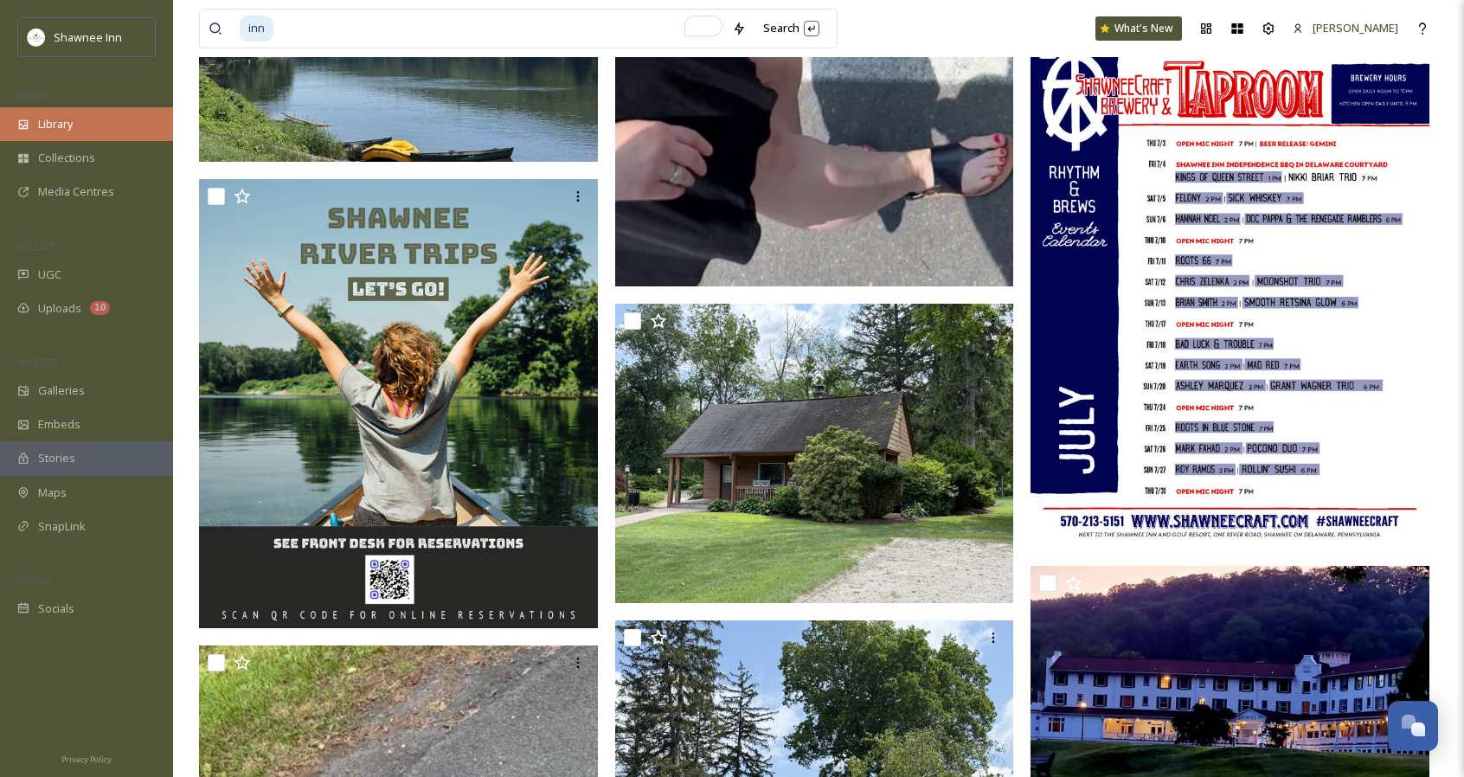
click at [51, 112] on div "Library" at bounding box center [86, 124] width 173 height 34
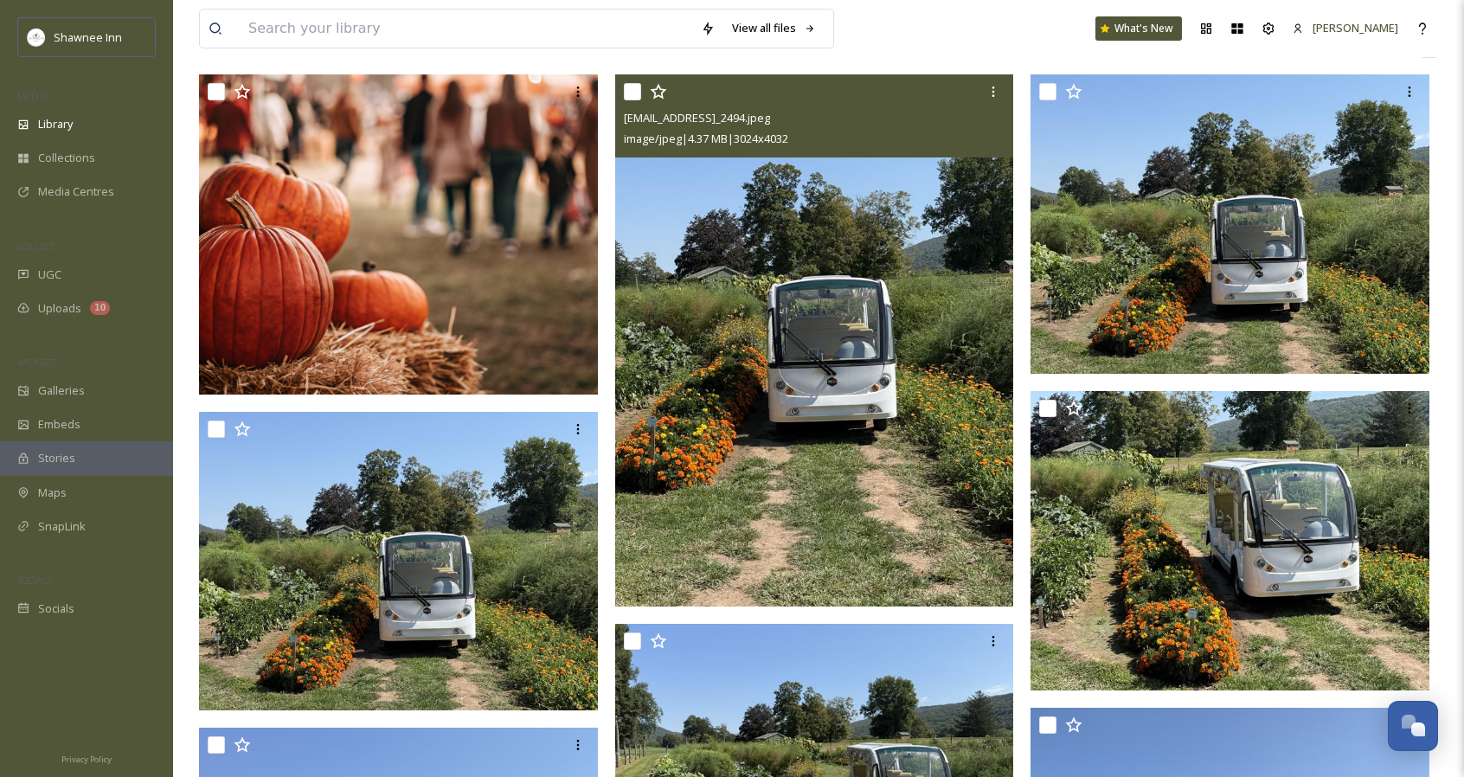
scroll to position [351, 0]
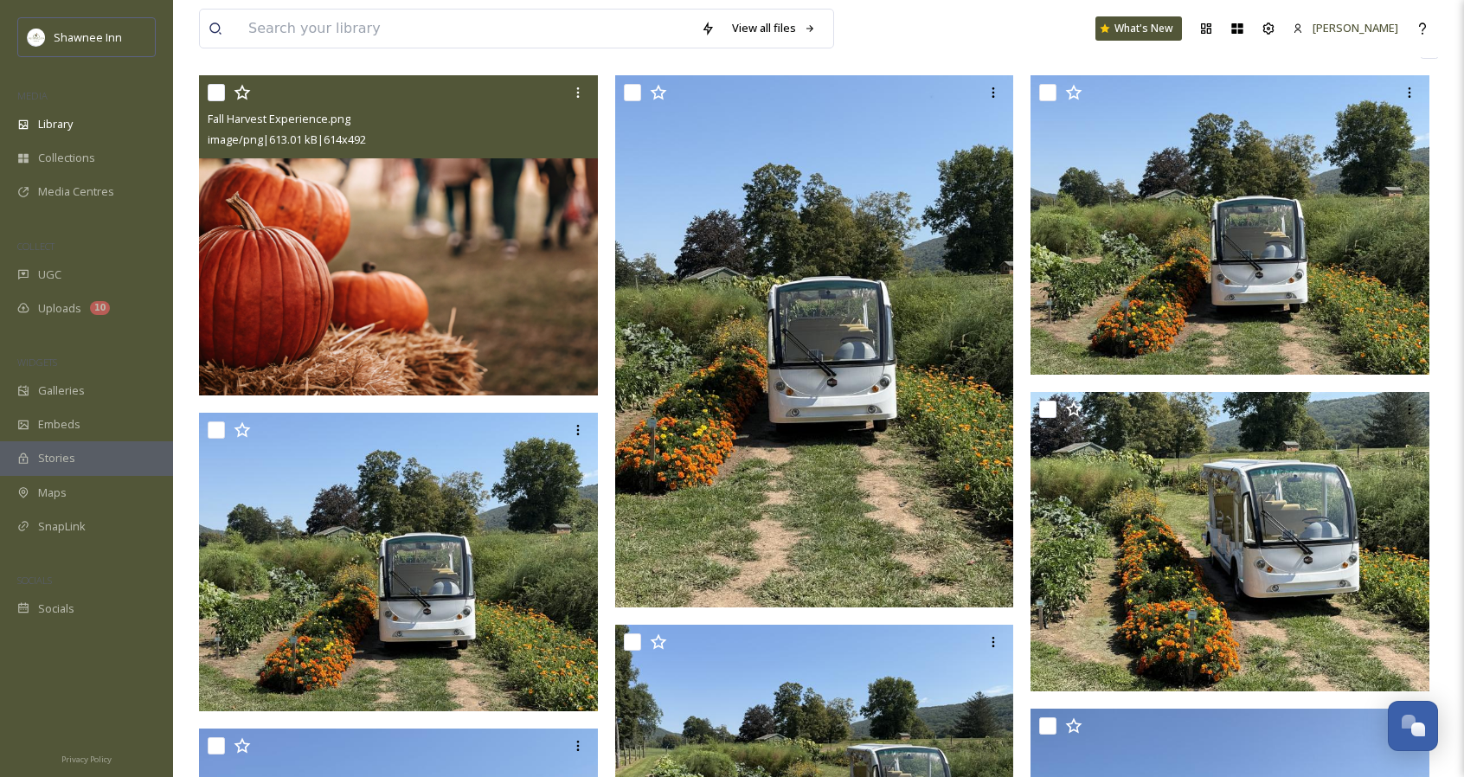
click at [466, 158] on div "Fall Harvest Experience.png image/png | 613.01 kB | 614 x 492" at bounding box center [398, 116] width 399 height 83
click at [483, 252] on img at bounding box center [398, 234] width 399 height 319
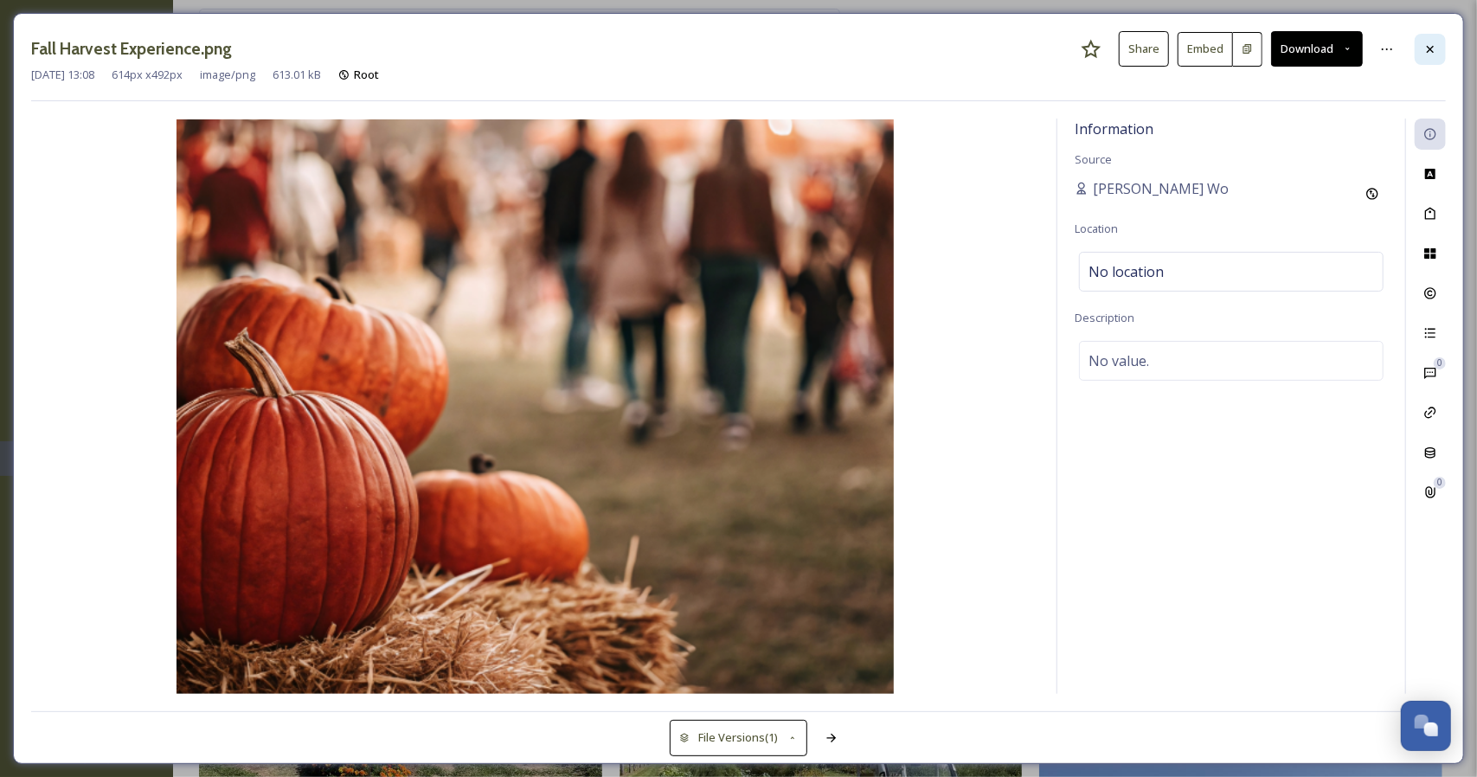
drag, startPoint x: 1442, startPoint y: 63, endPoint x: 1430, endPoint y: 58, distance: 13.2
click at [1430, 58] on div "Fall Harvest Experience.png Share Embed Download" at bounding box center [738, 48] width 1415 height 35
click at [1430, 58] on div at bounding box center [1430, 49] width 31 height 31
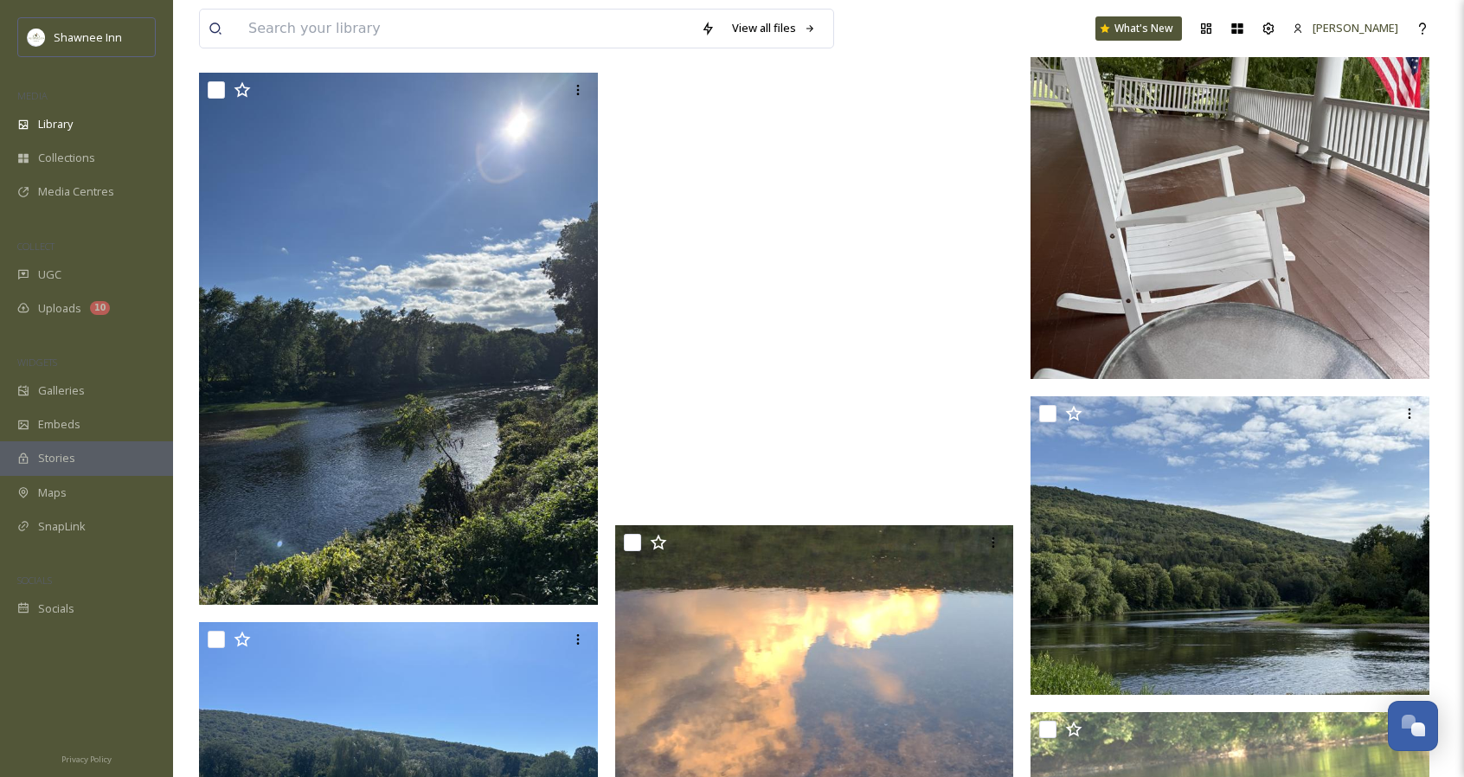
scroll to position [16952, 0]
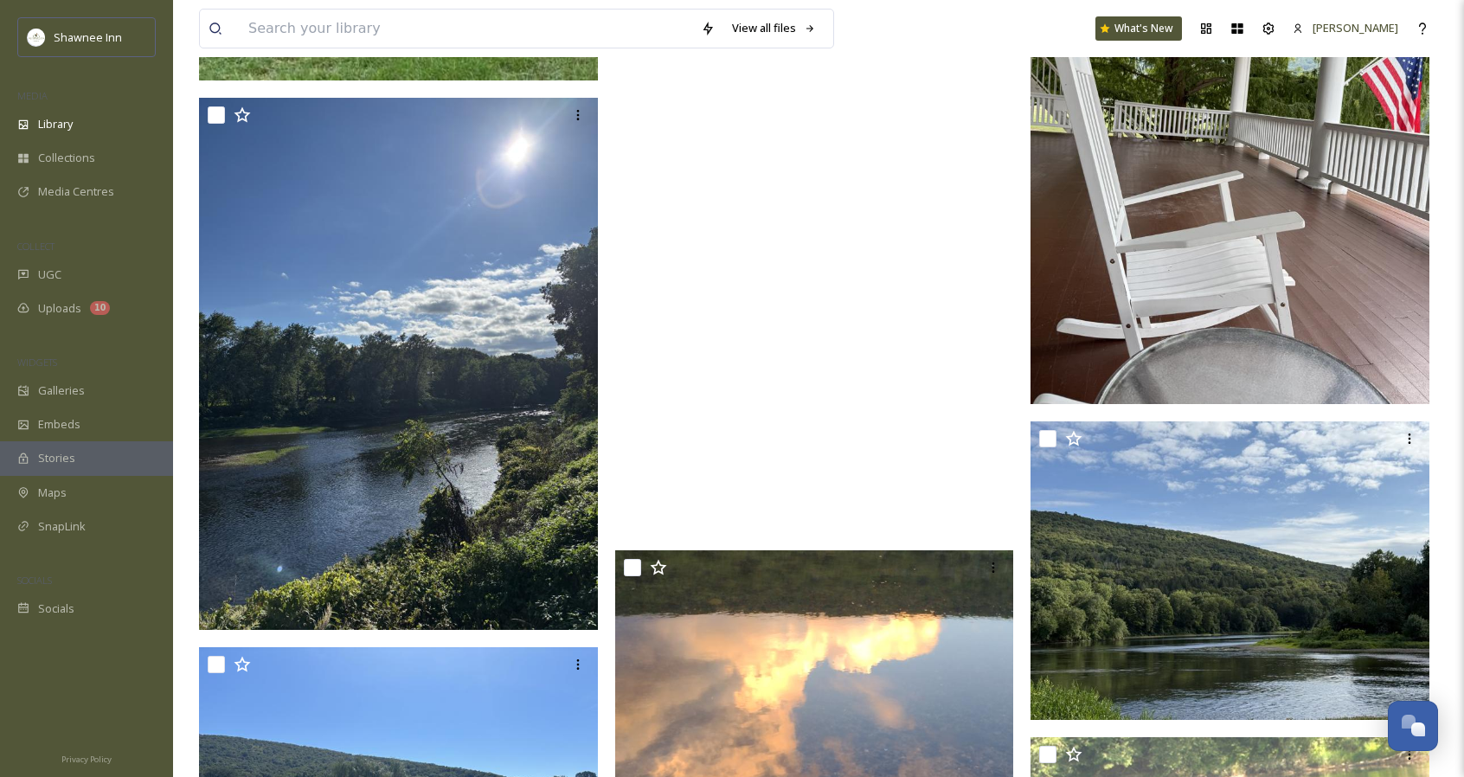
click at [859, 369] on video "ext_1756304601.039273_archibaldmackenzie16@gmail.com-VID_20250826_192343120.mp4" at bounding box center [814, 178] width 399 height 709
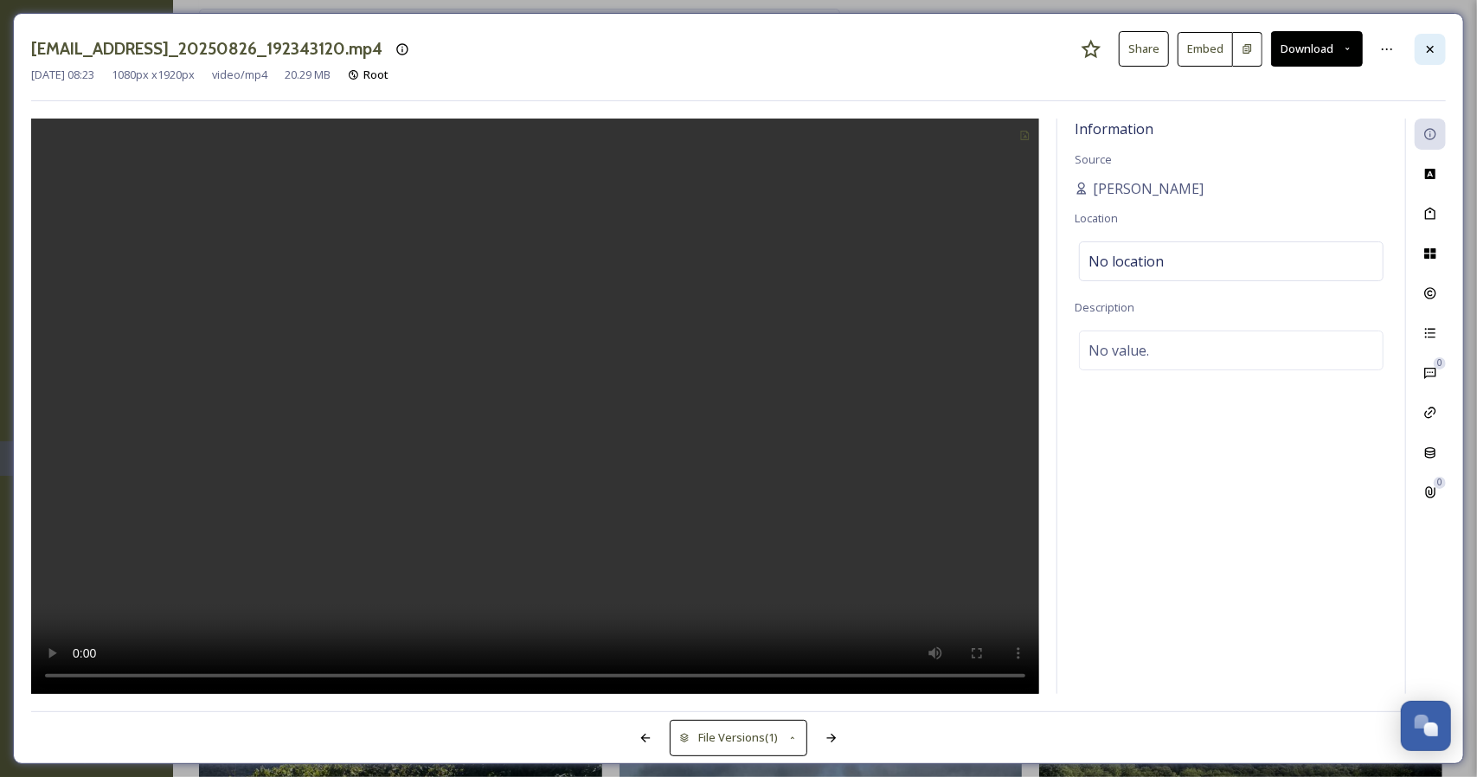
click at [1432, 56] on div at bounding box center [1430, 49] width 31 height 31
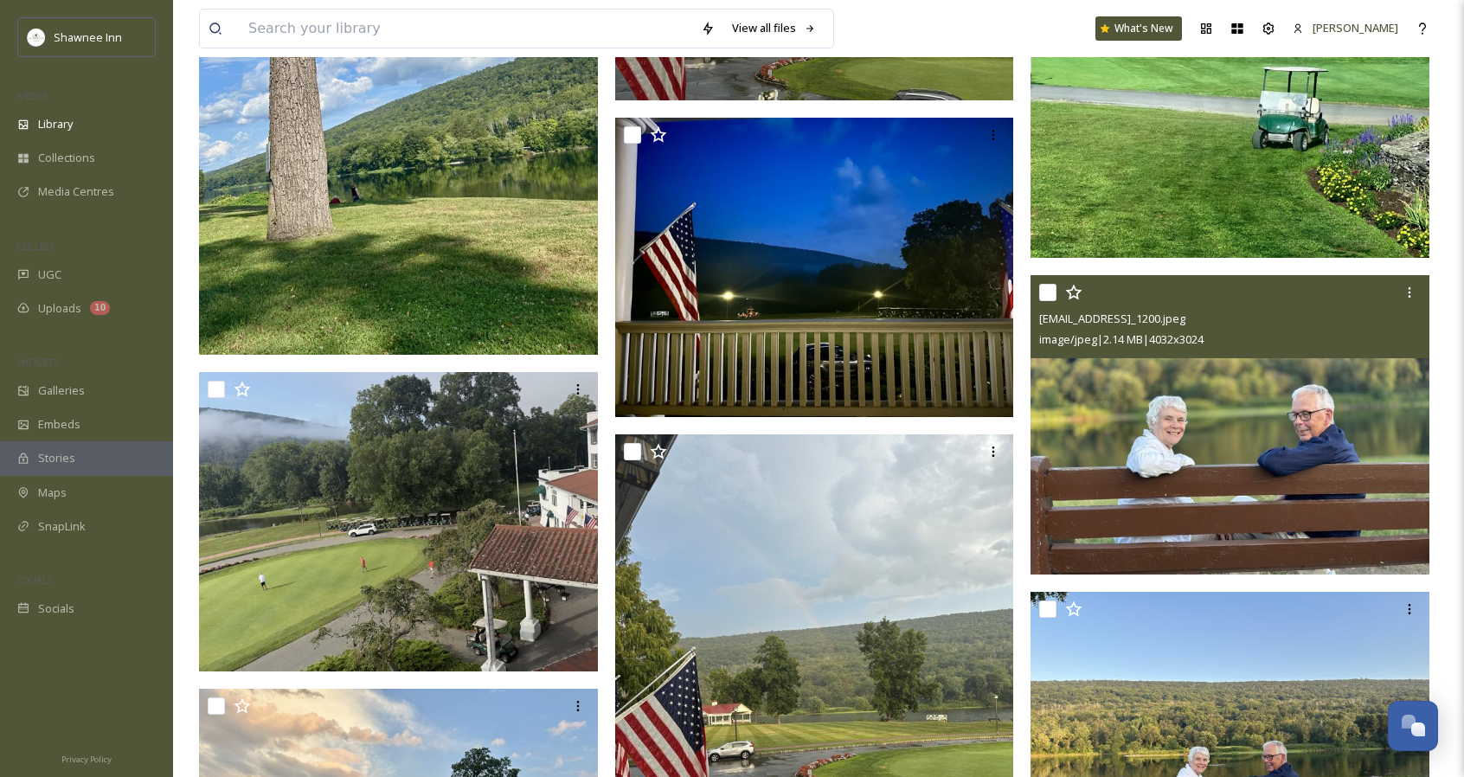
scroll to position [22394, 0]
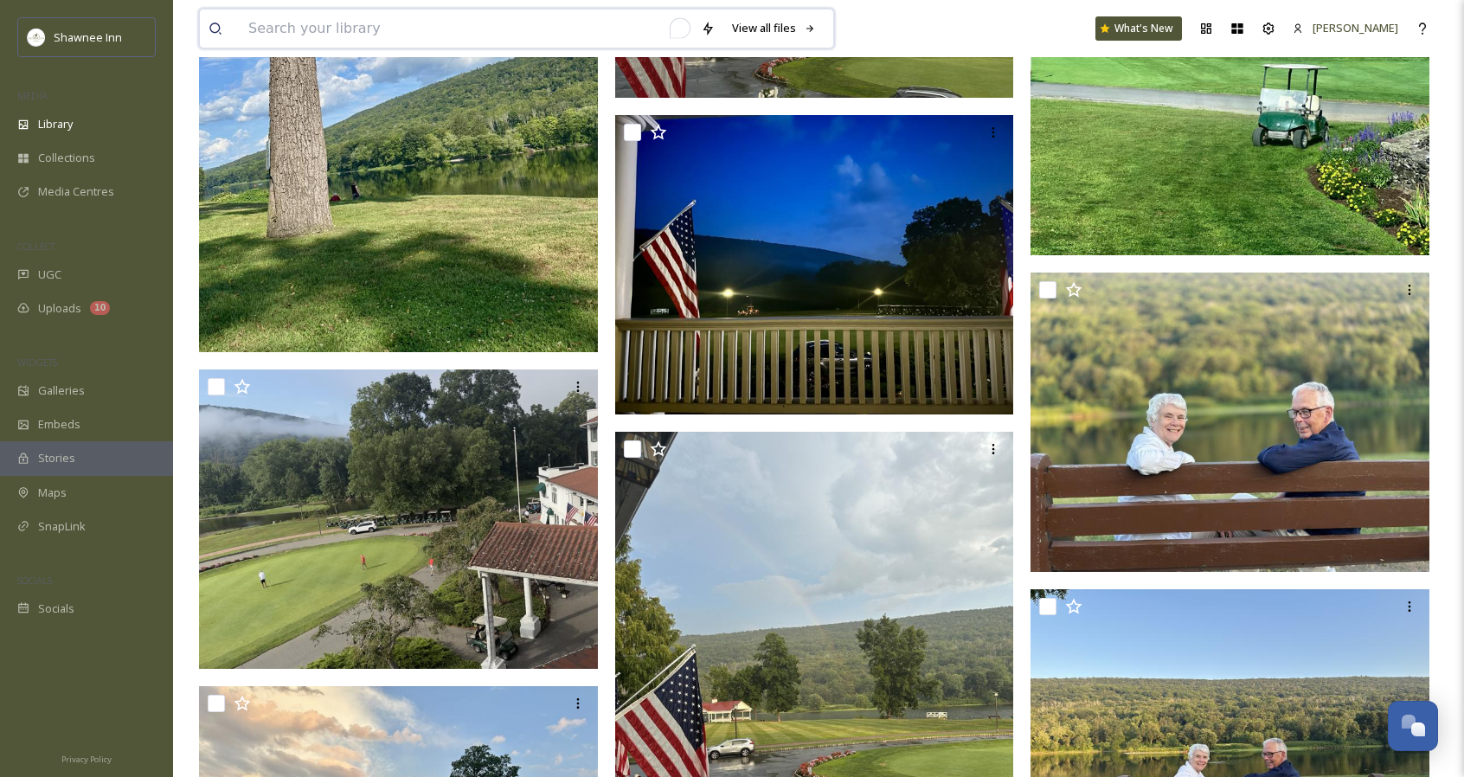
click at [581, 39] on input "To enrich screen reader interactions, please activate Accessibility in Grammarl…" at bounding box center [466, 29] width 452 height 38
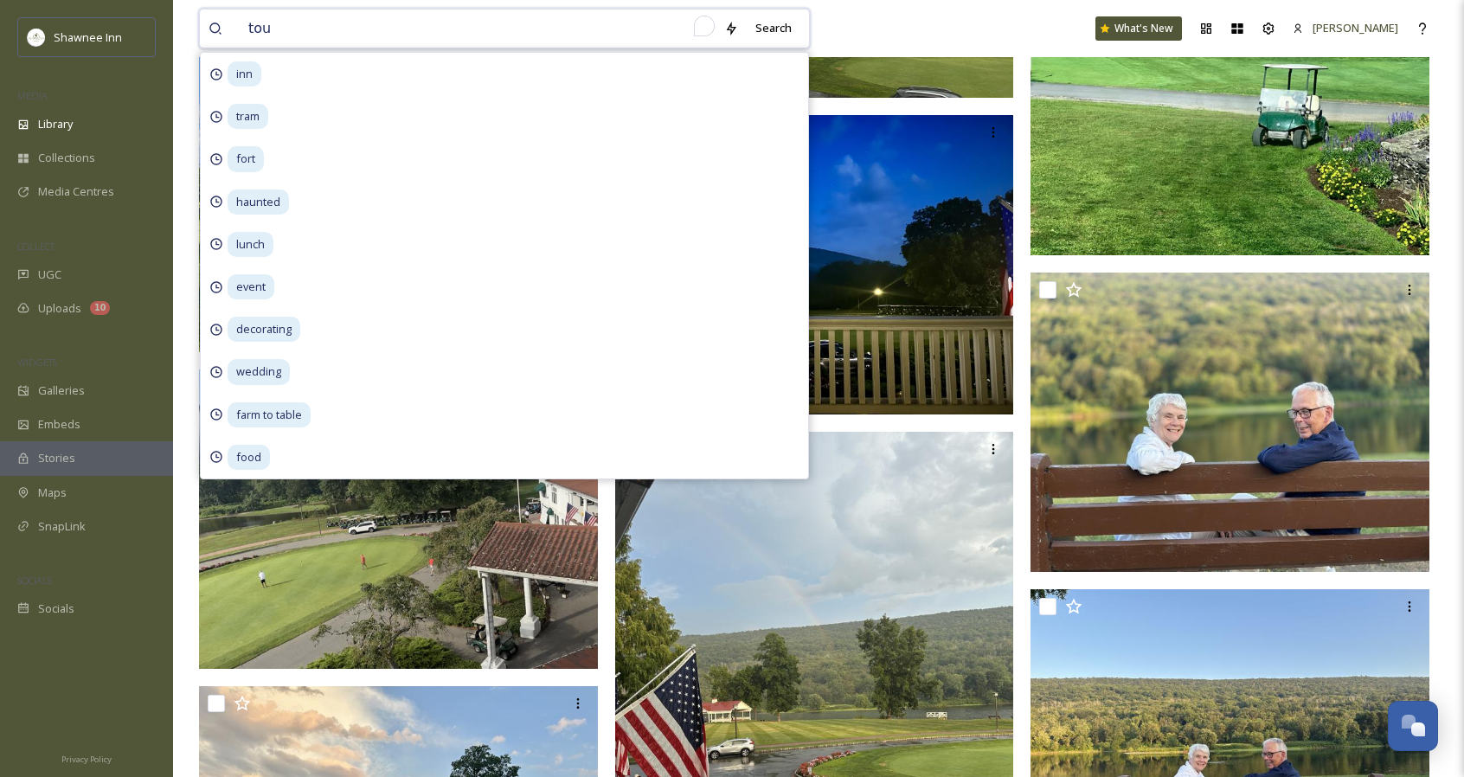
type input "tour"
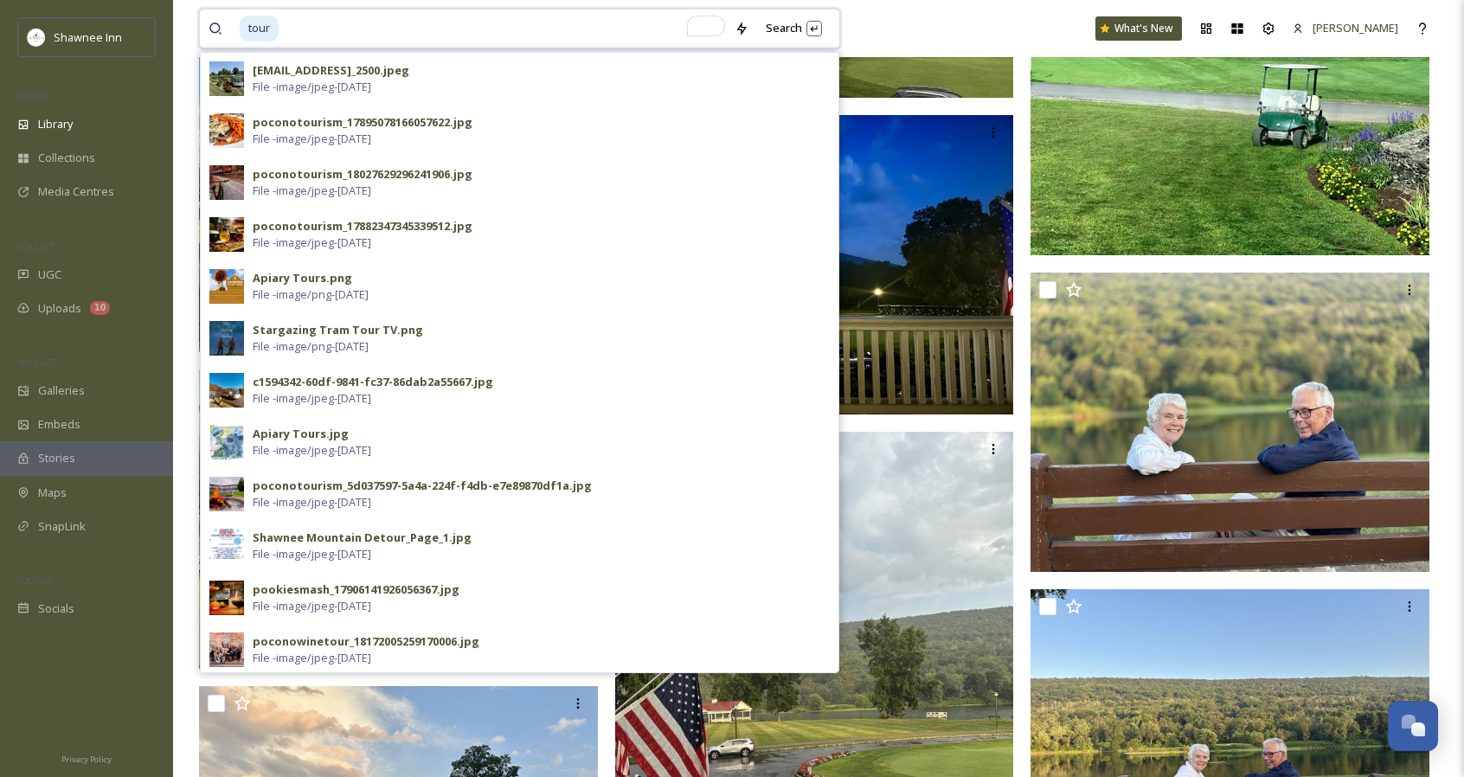
type input "tou"
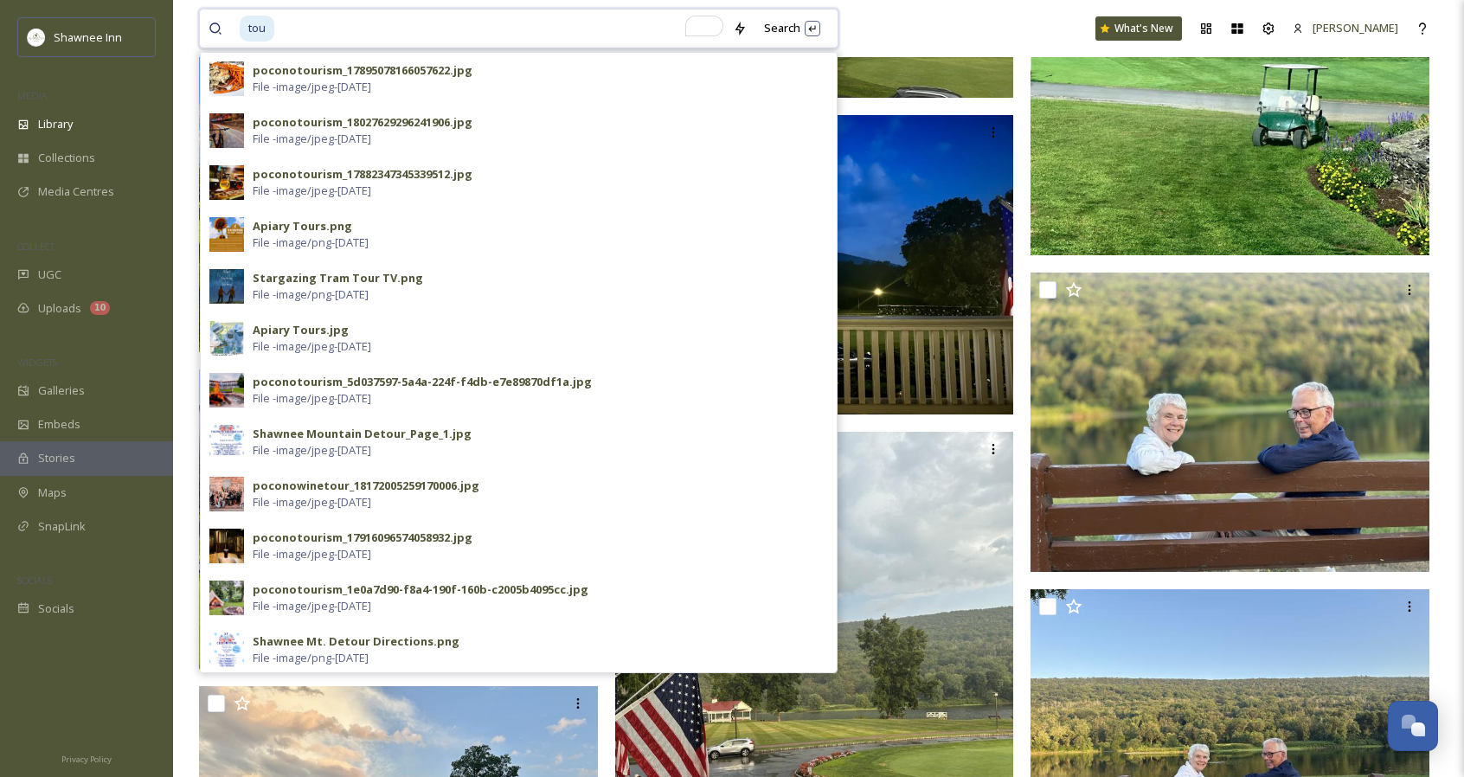
click at [503, 37] on input "To enrich screen reader interactions, please activate Accessibility in Grammarl…" at bounding box center [500, 29] width 448 height 38
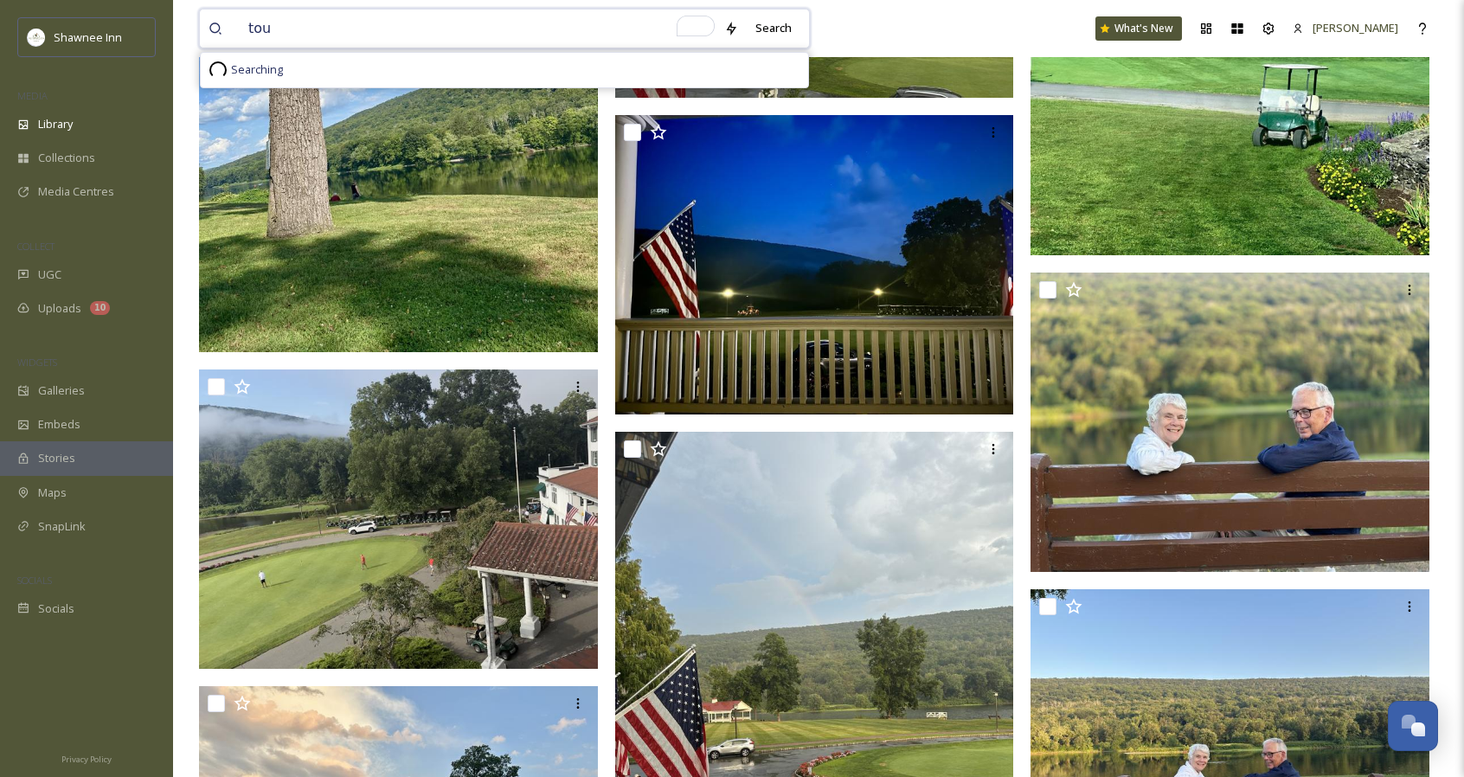
type input "tour"
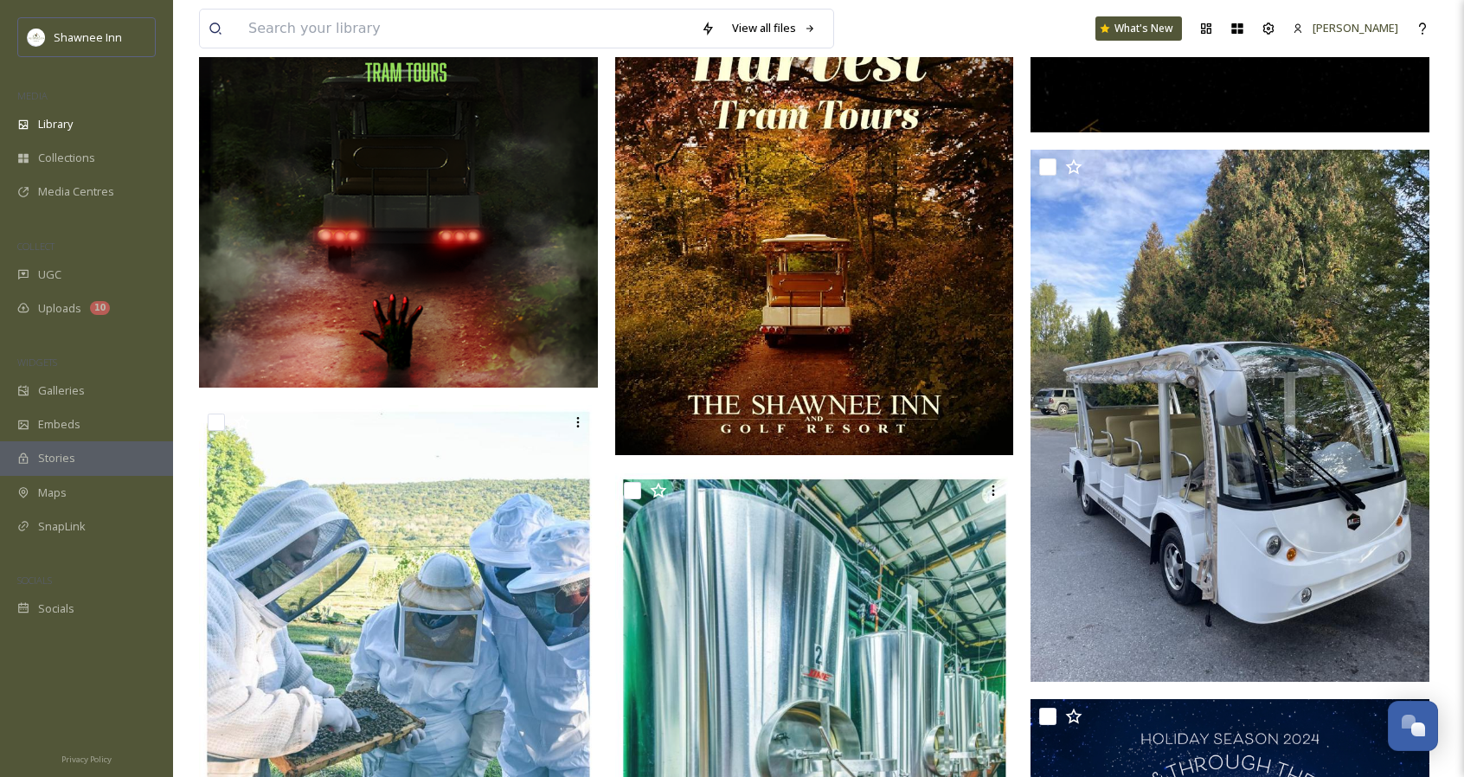
scroll to position [4039, 0]
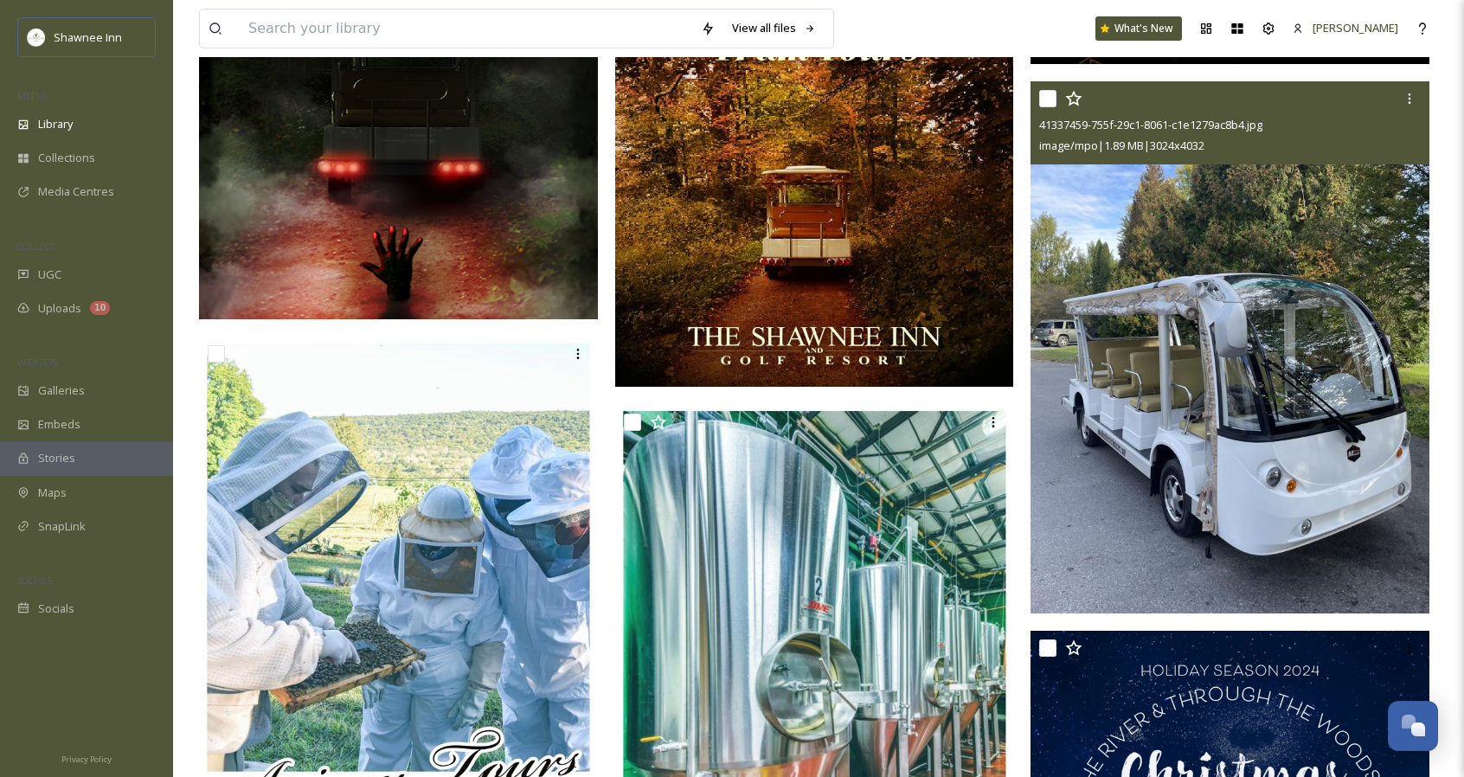
click at [1135, 281] on img at bounding box center [1229, 346] width 399 height 531
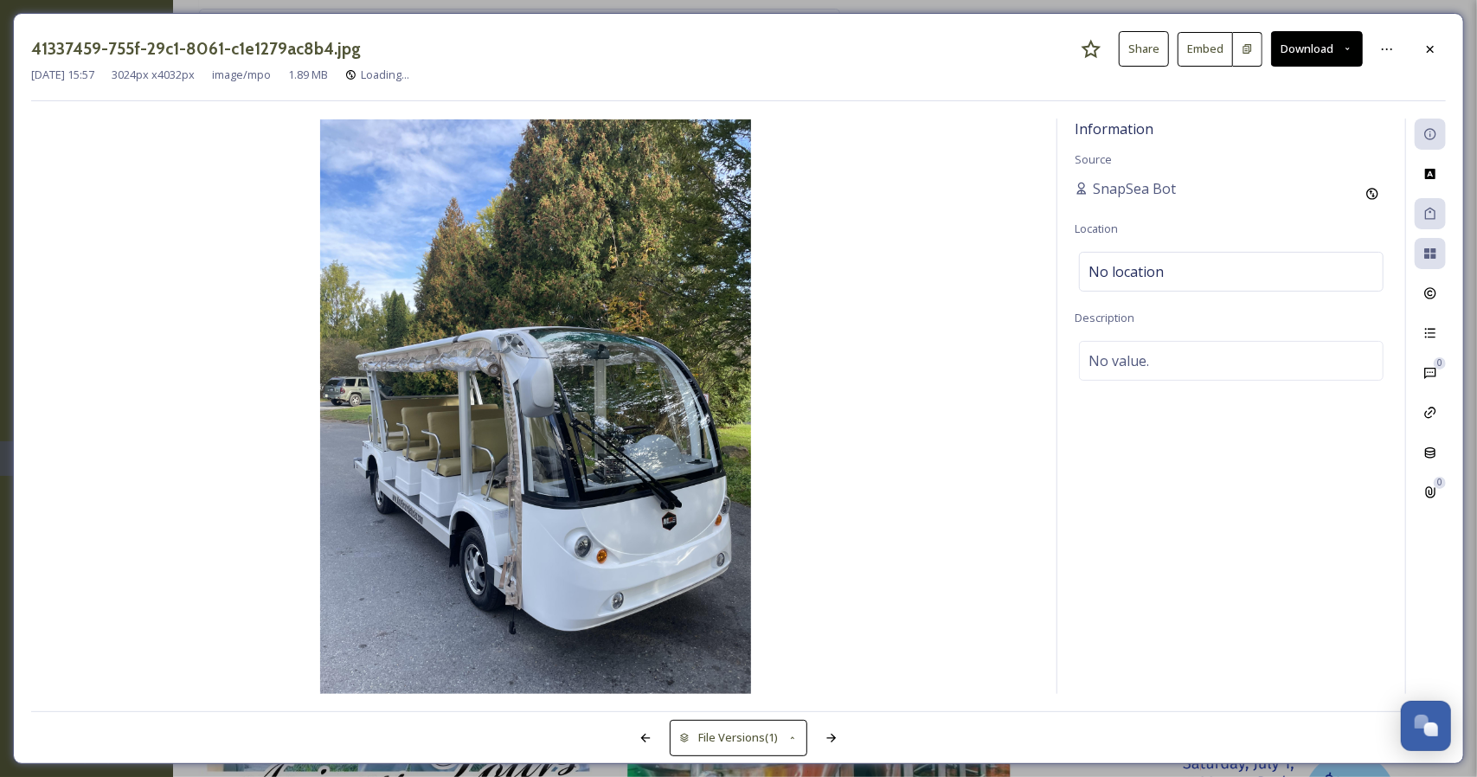
click at [1315, 57] on button "Download" at bounding box center [1317, 48] width 92 height 35
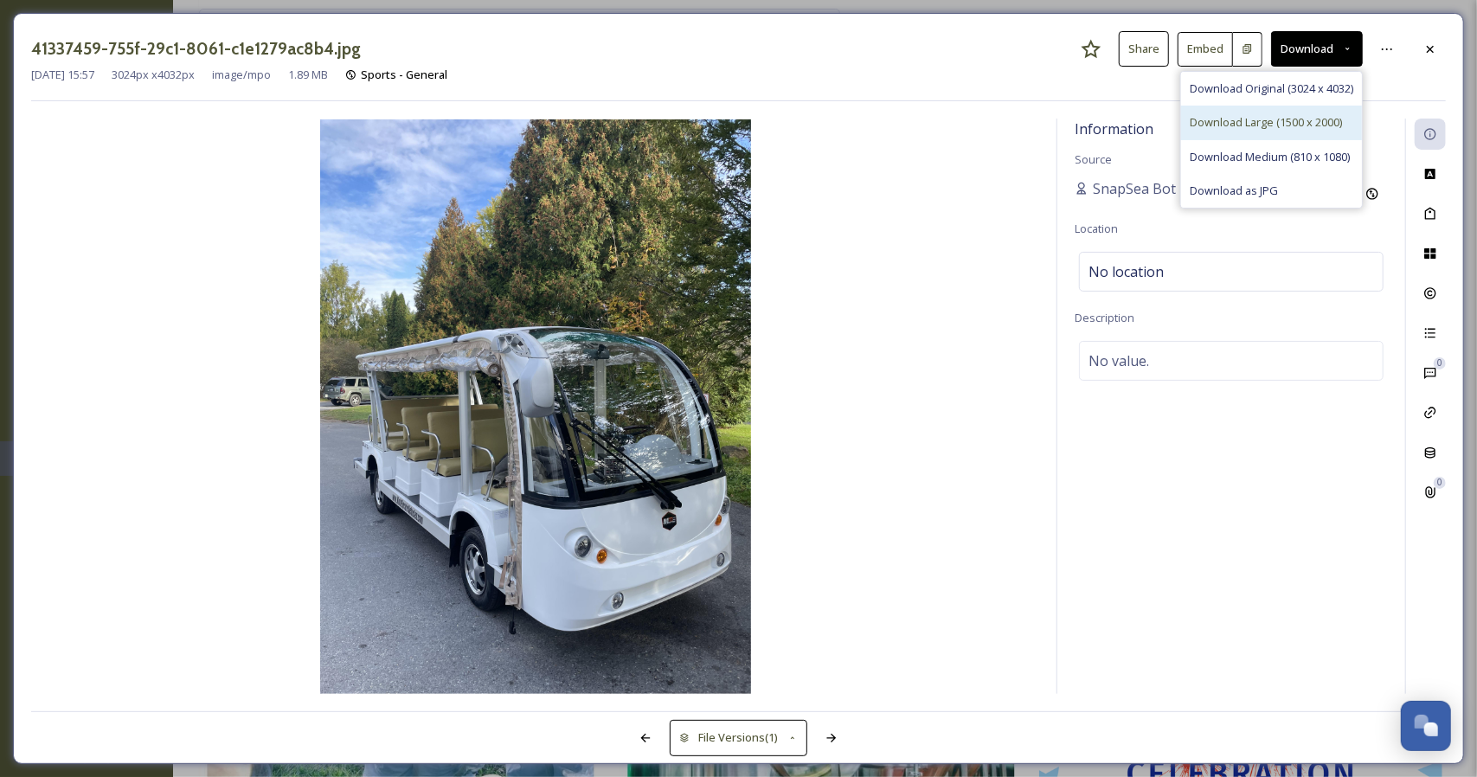
click at [1289, 135] on div "Download Large (1500 x 2000)" at bounding box center [1271, 123] width 181 height 34
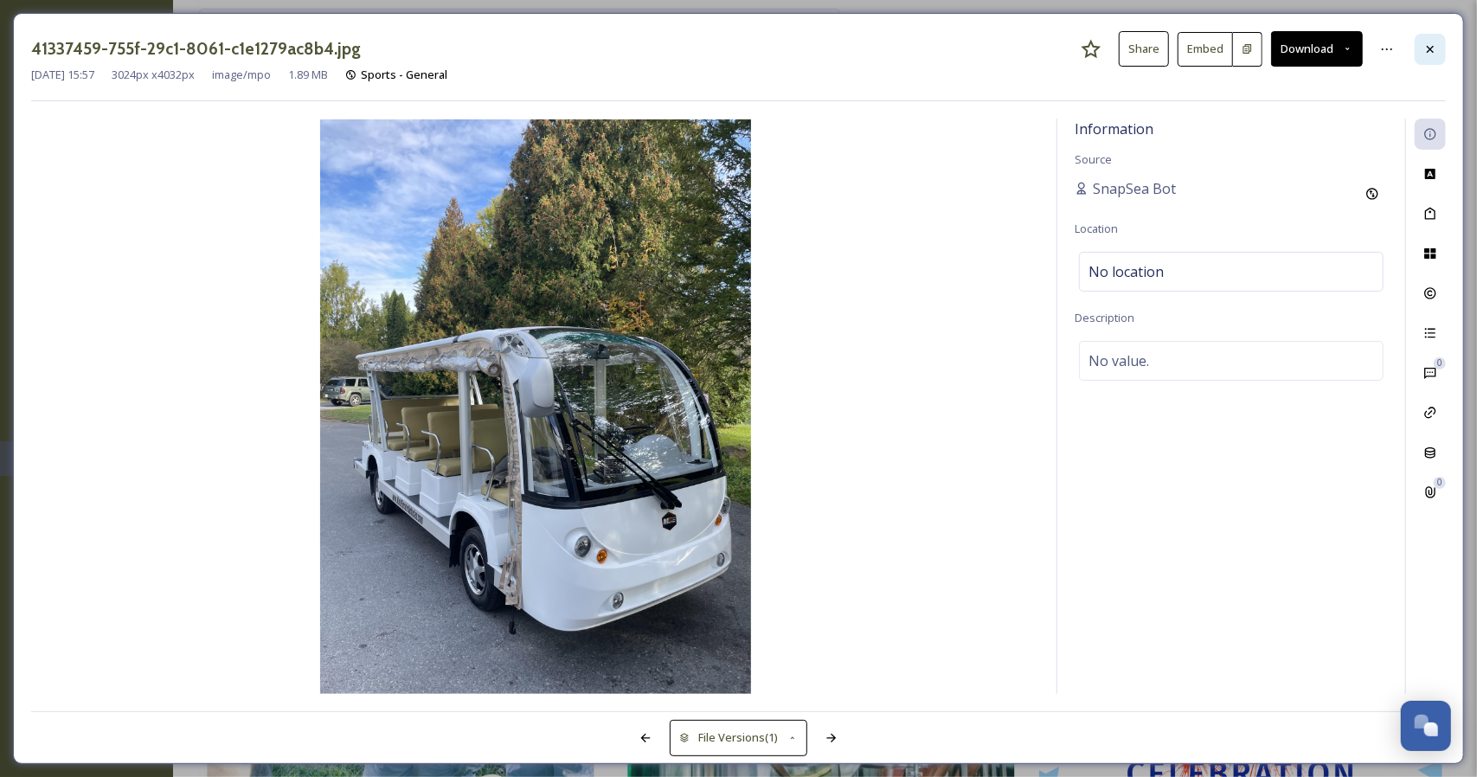
click at [1438, 50] on div at bounding box center [1430, 49] width 31 height 31
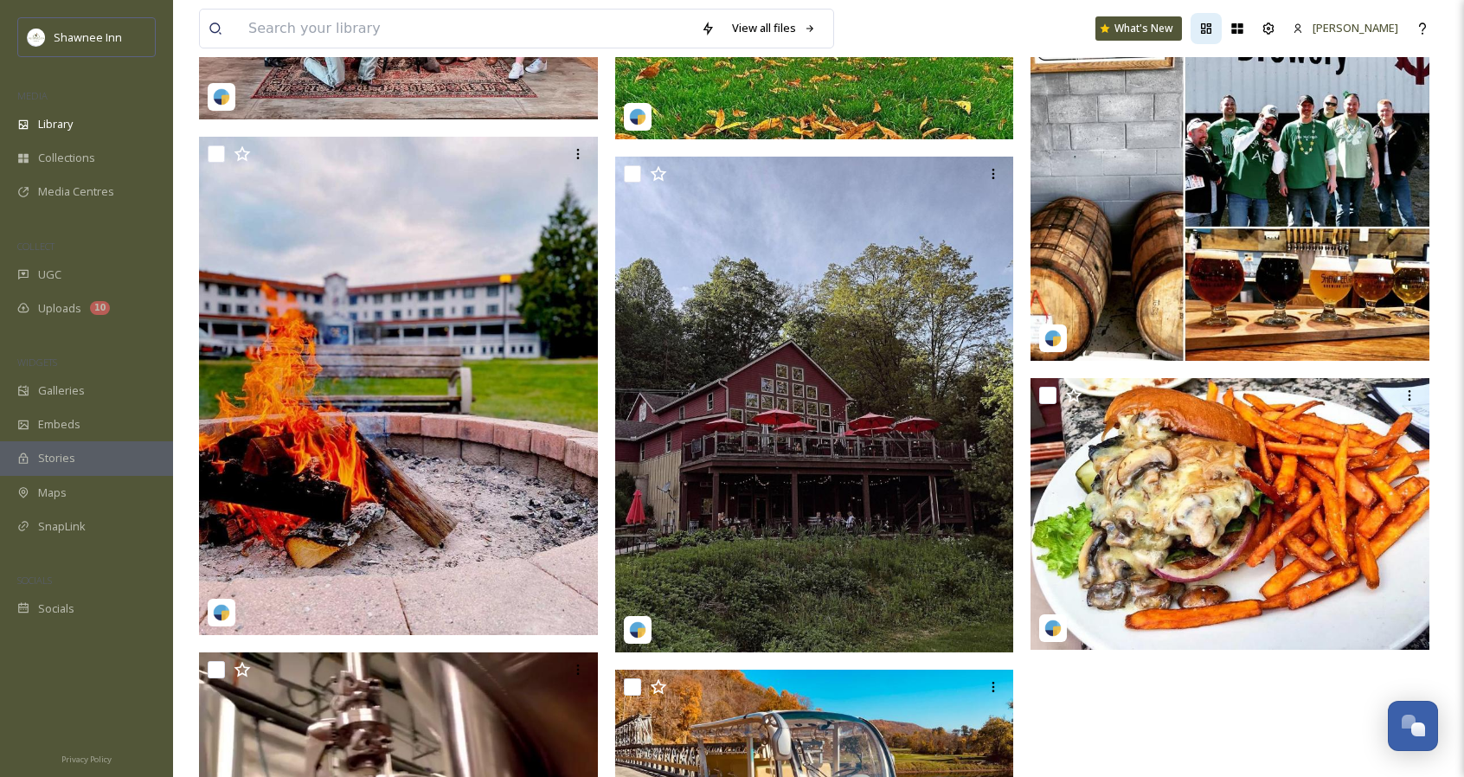
scroll to position [7183, 0]
